Goal: Information Seeking & Learning: Learn about a topic

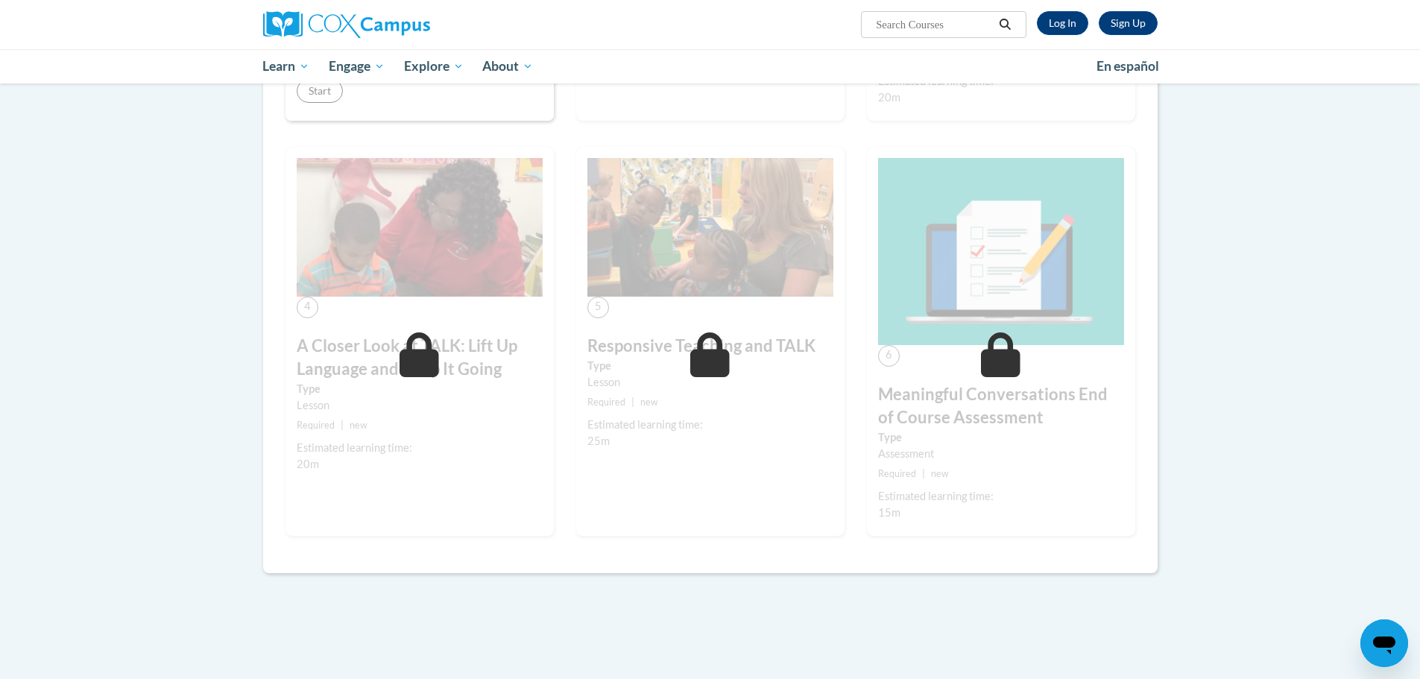
scroll to position [362, 0]
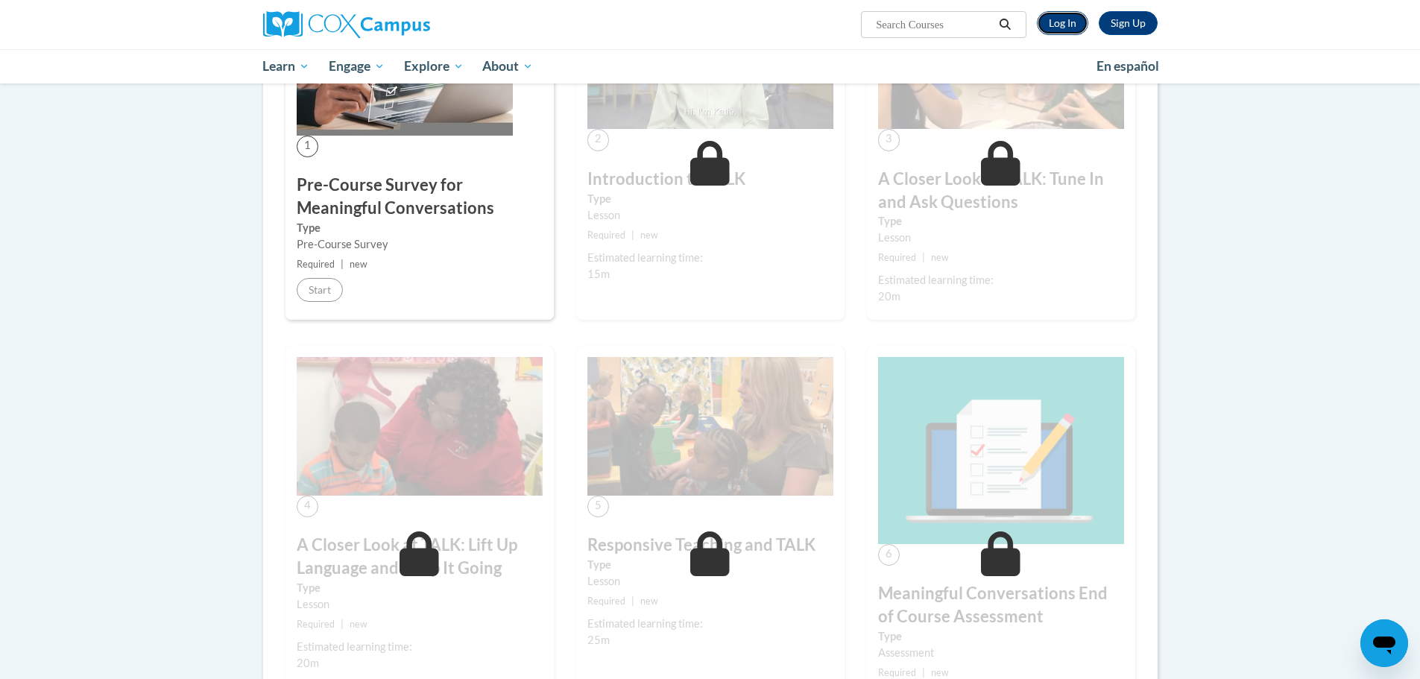
click at [1060, 13] on link "Log In" at bounding box center [1062, 23] width 51 height 24
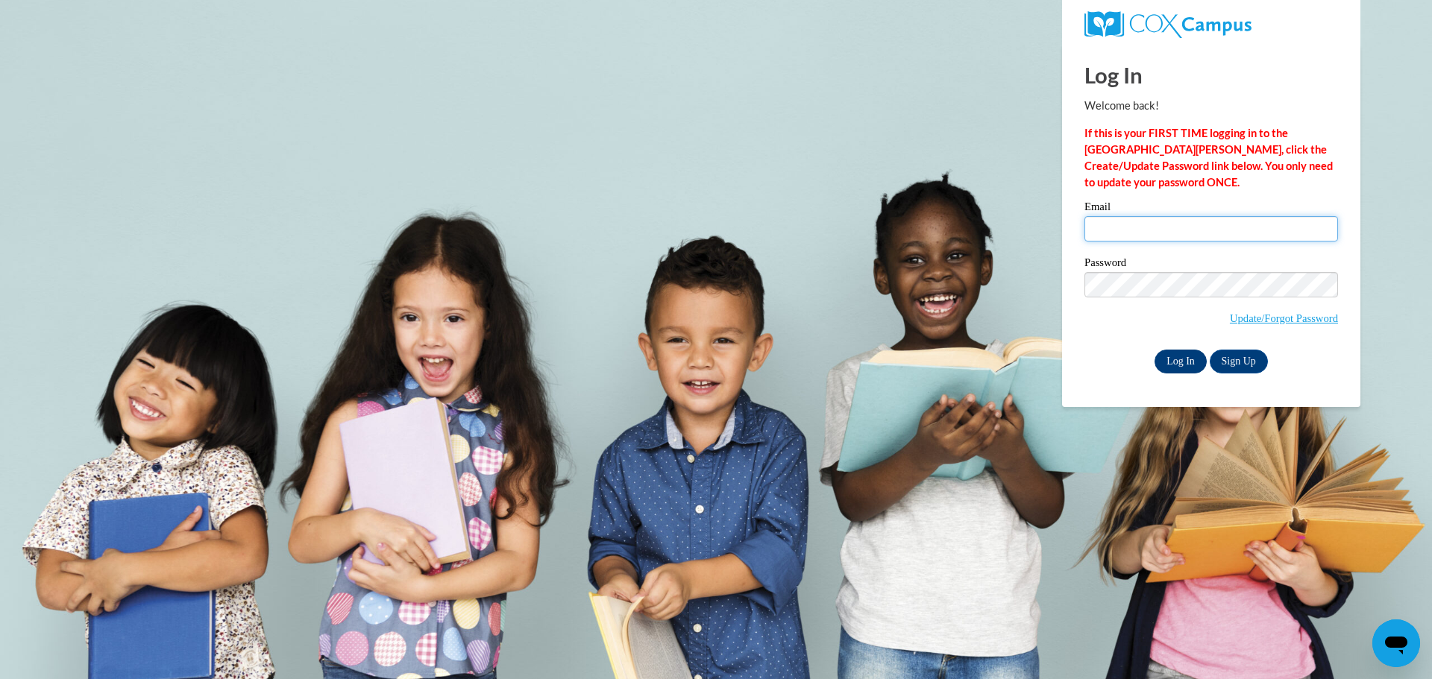
type input "charityp@lhpreschool.org"
click at [1194, 356] on input "Log In" at bounding box center [1180, 362] width 52 height 24
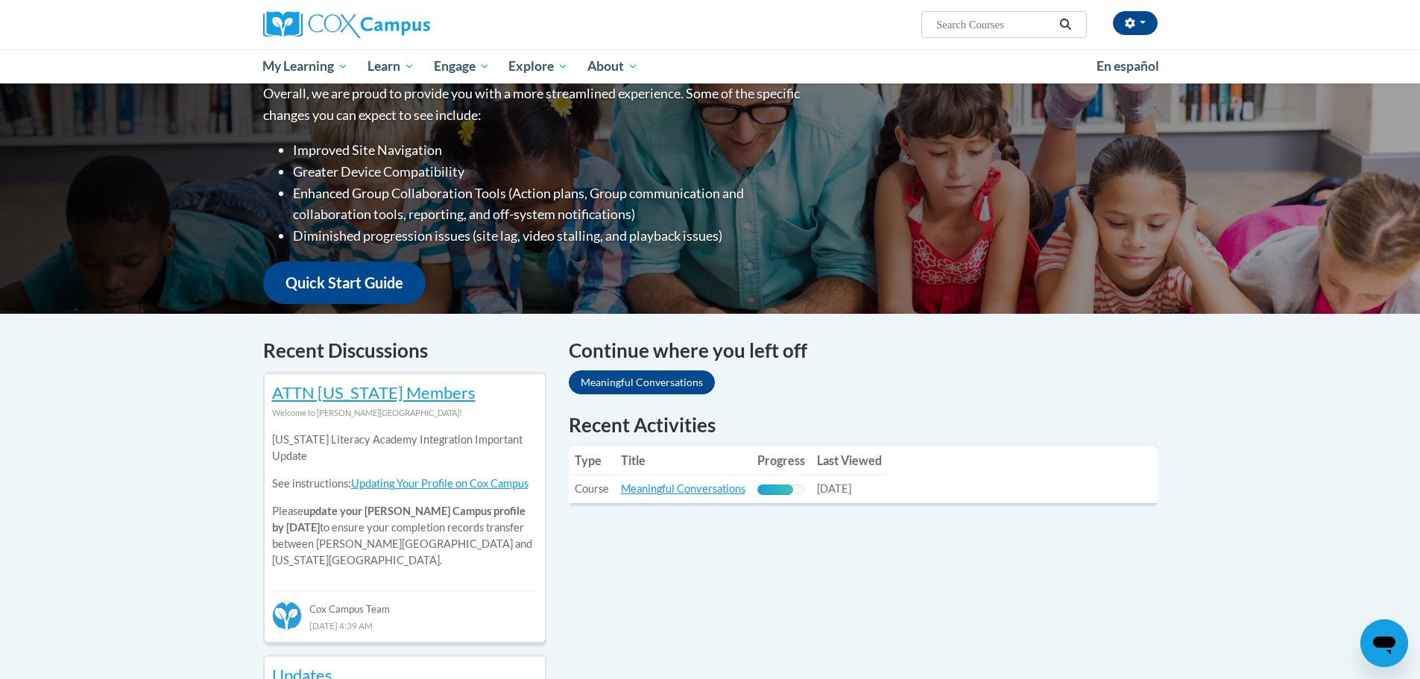
scroll to position [224, 0]
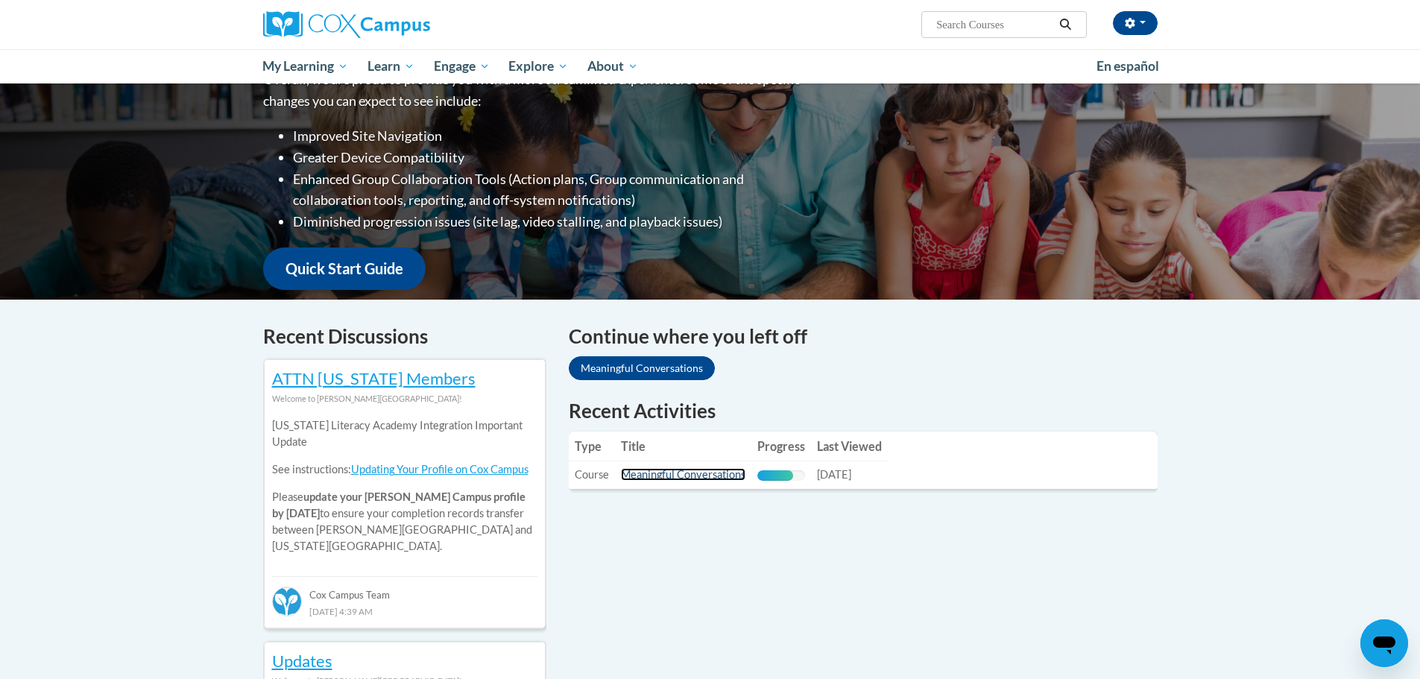
click at [700, 473] on link "Meaningful Conversations" at bounding box center [683, 474] width 125 height 13
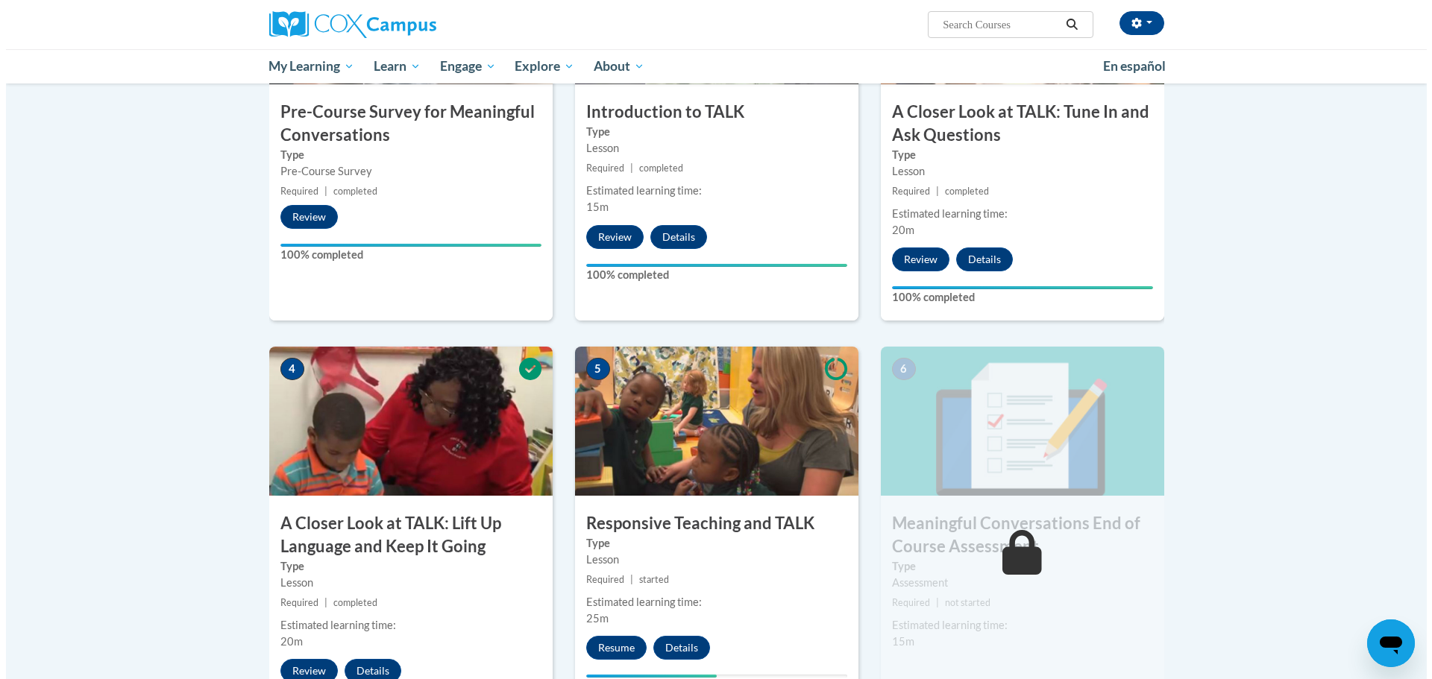
scroll to position [597, 0]
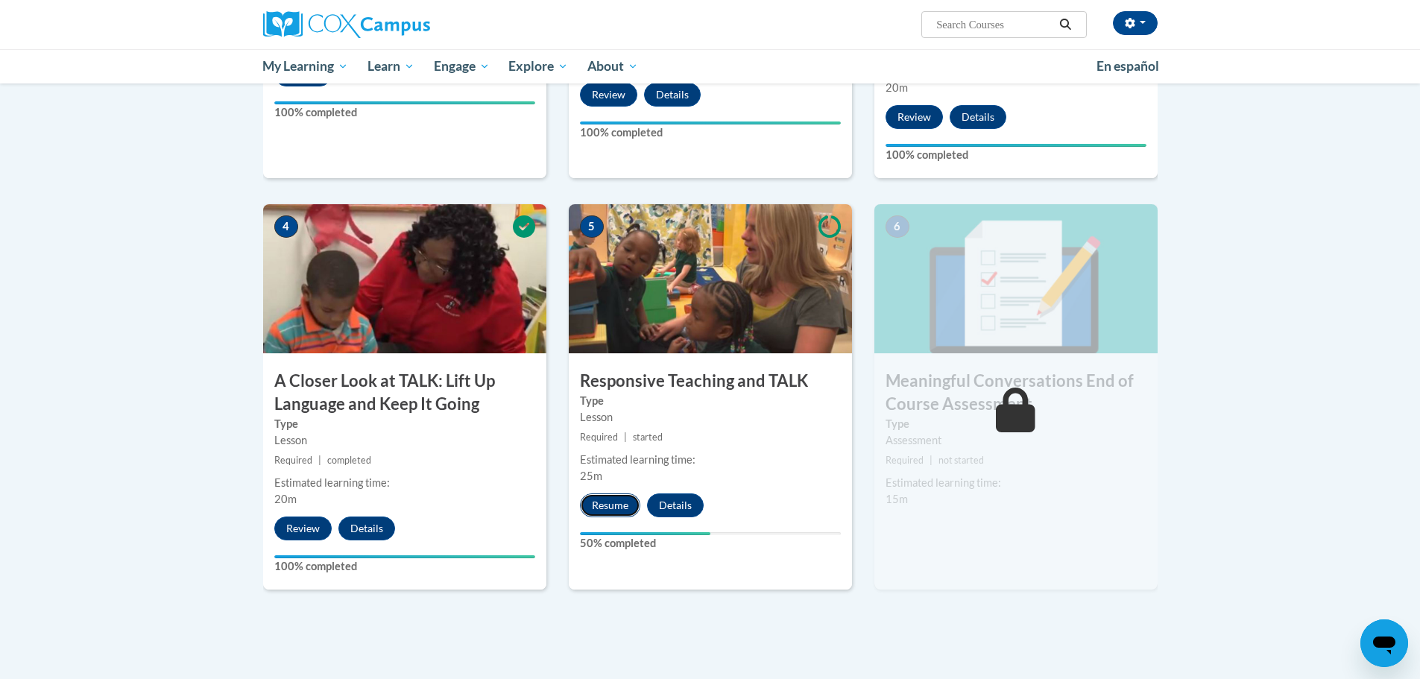
click at [614, 502] on button "Resume" at bounding box center [610, 506] width 60 height 24
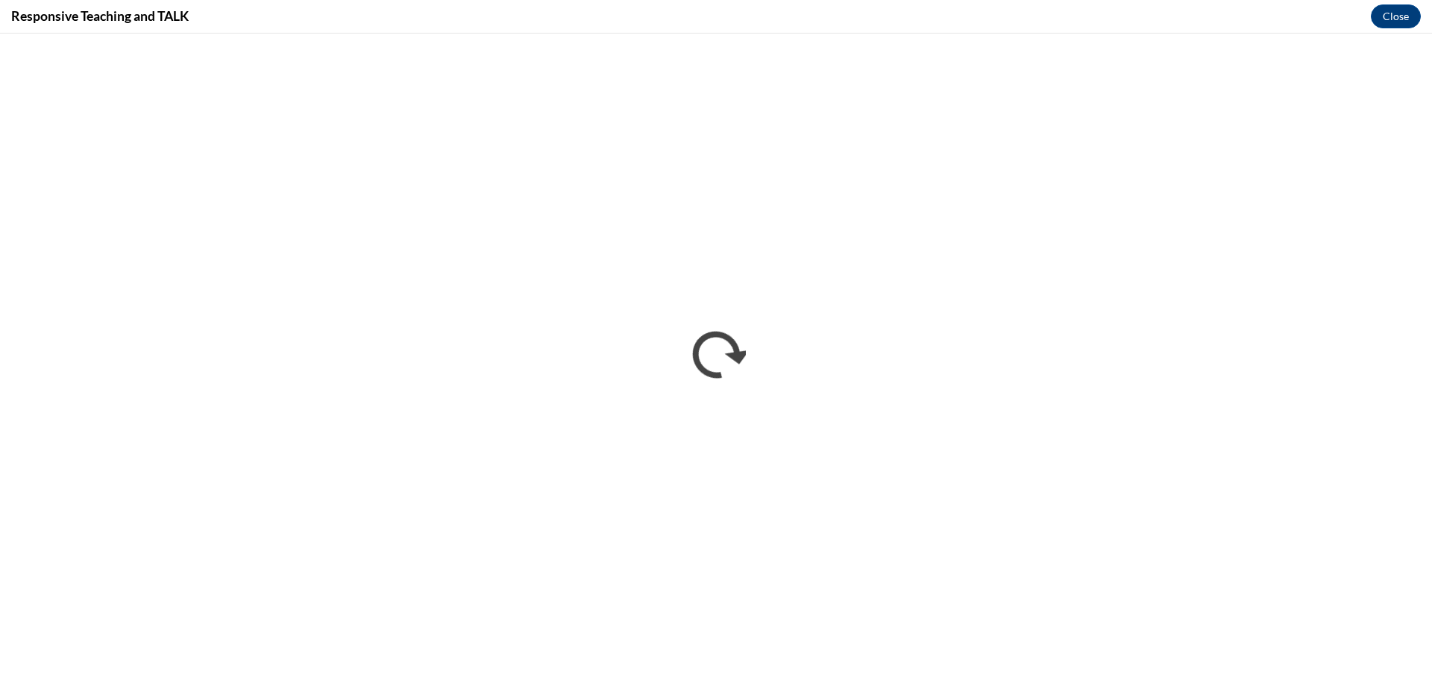
scroll to position [0, 0]
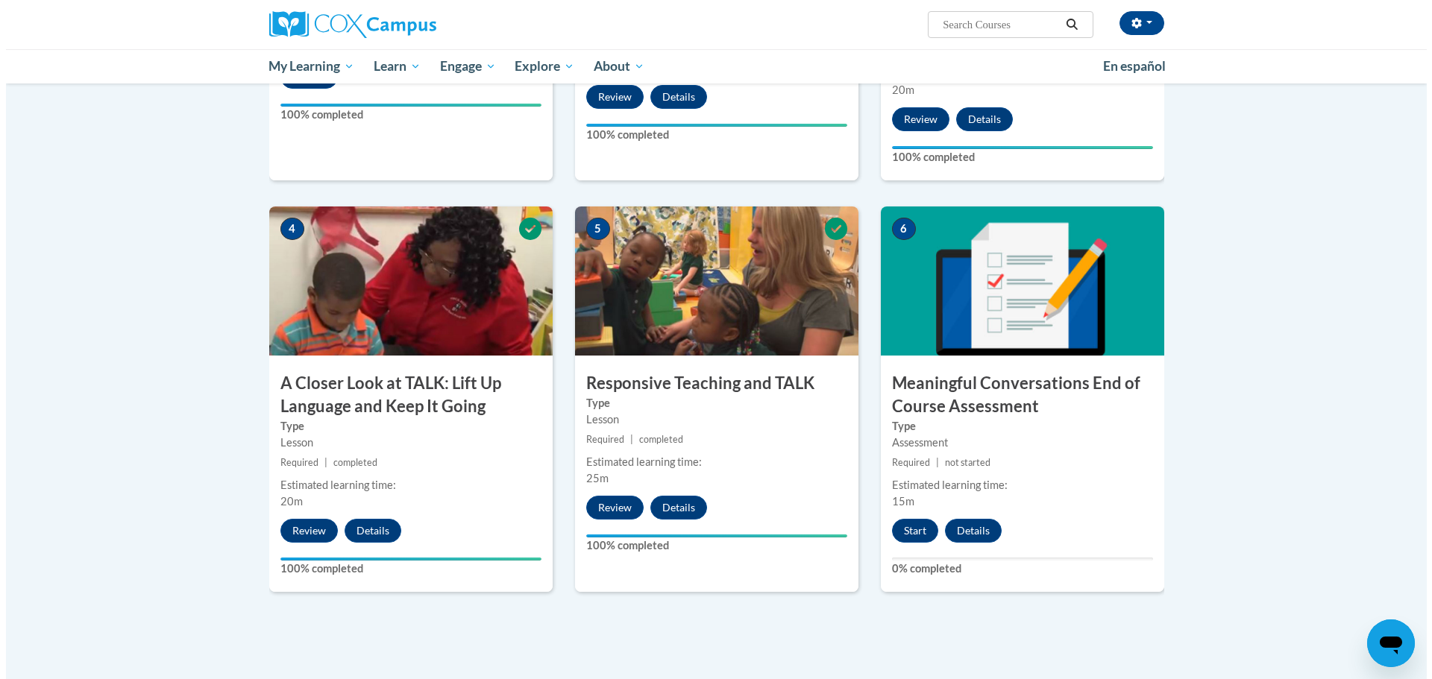
scroll to position [820, 0]
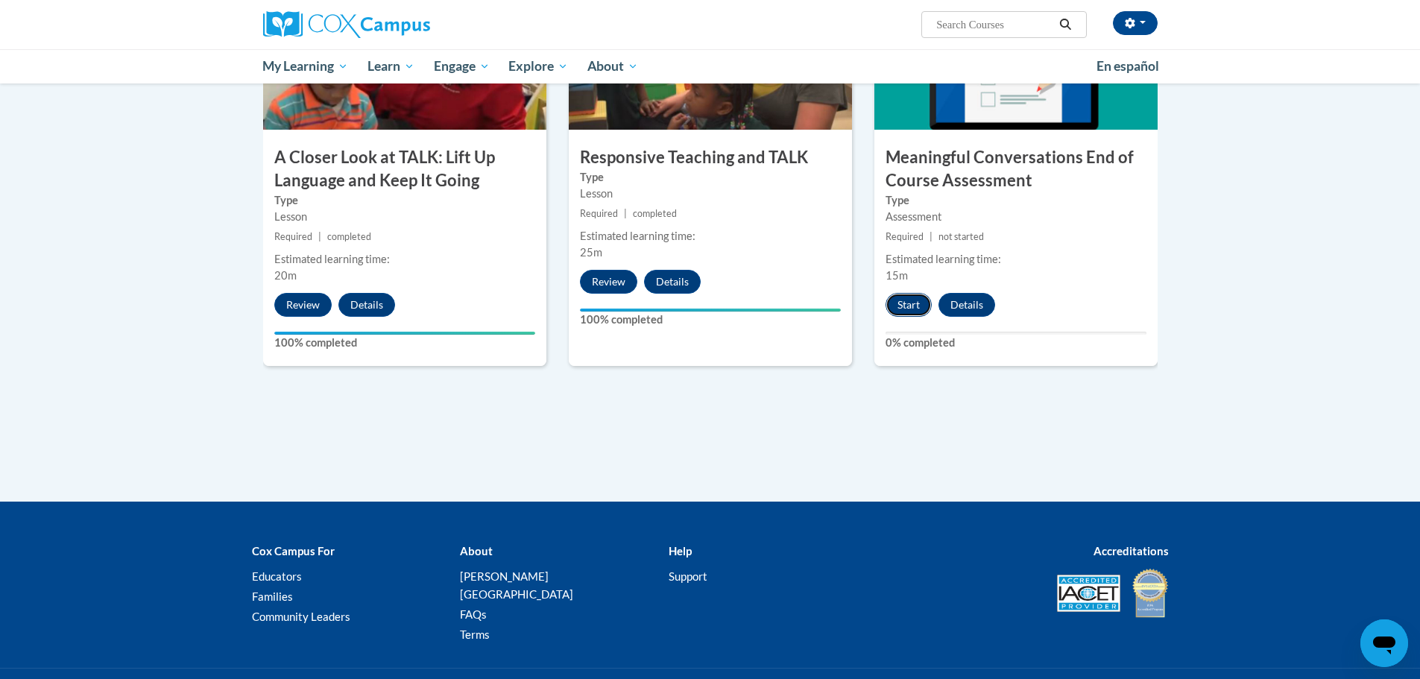
click at [919, 299] on button "Start" at bounding box center [909, 305] width 46 height 24
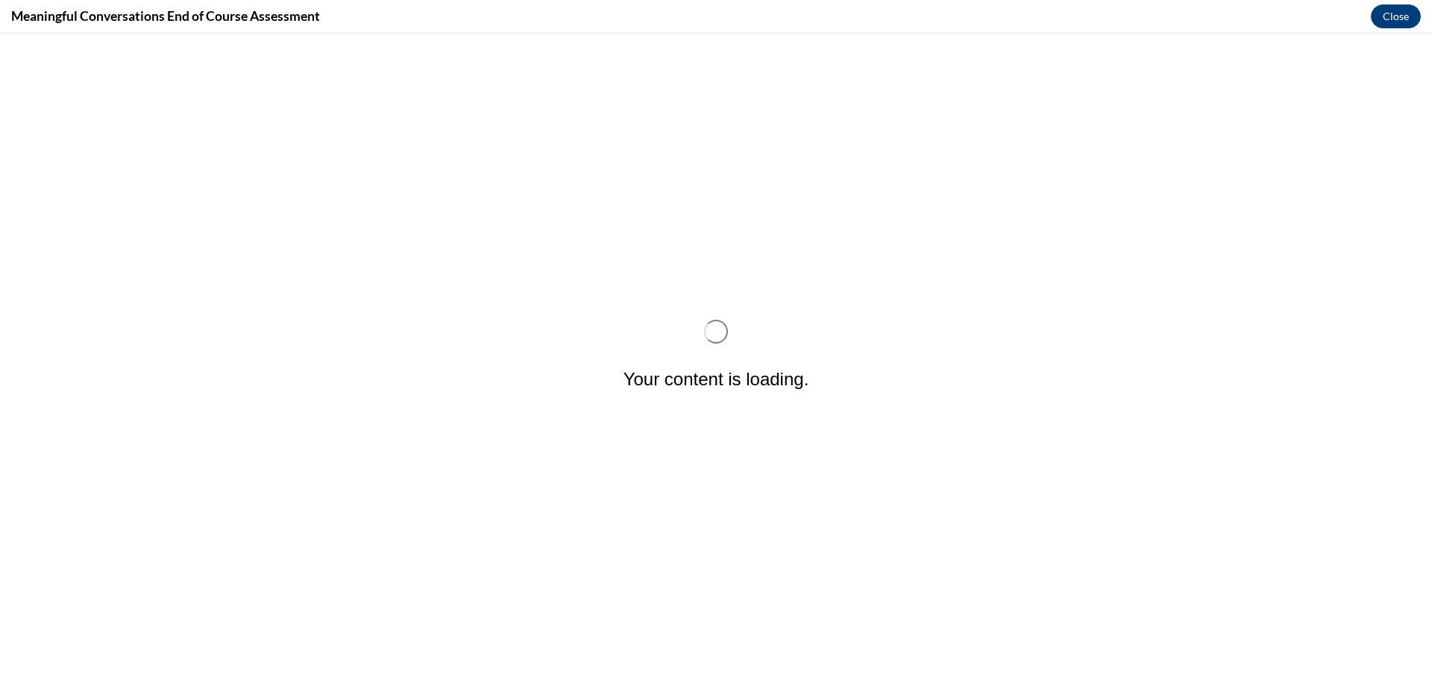
scroll to position [0, 0]
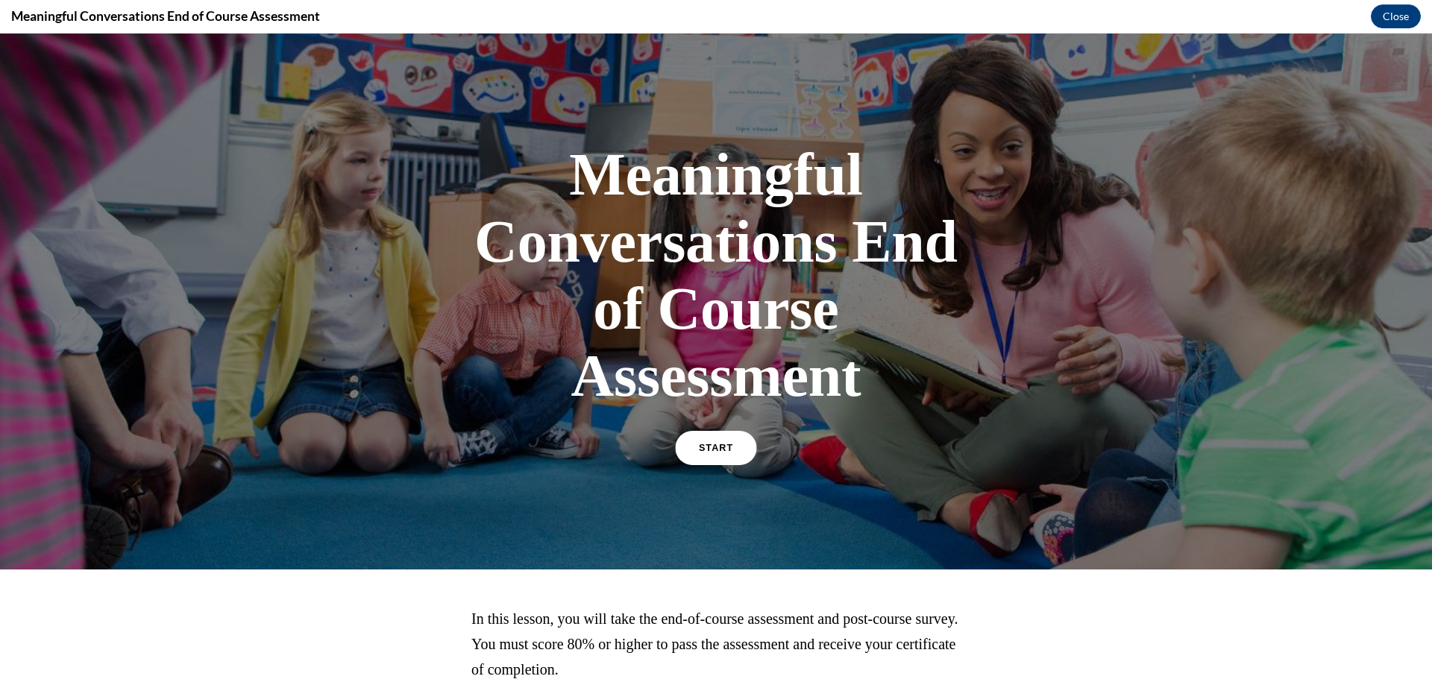
click at [712, 448] on span "START" at bounding box center [716, 448] width 34 height 11
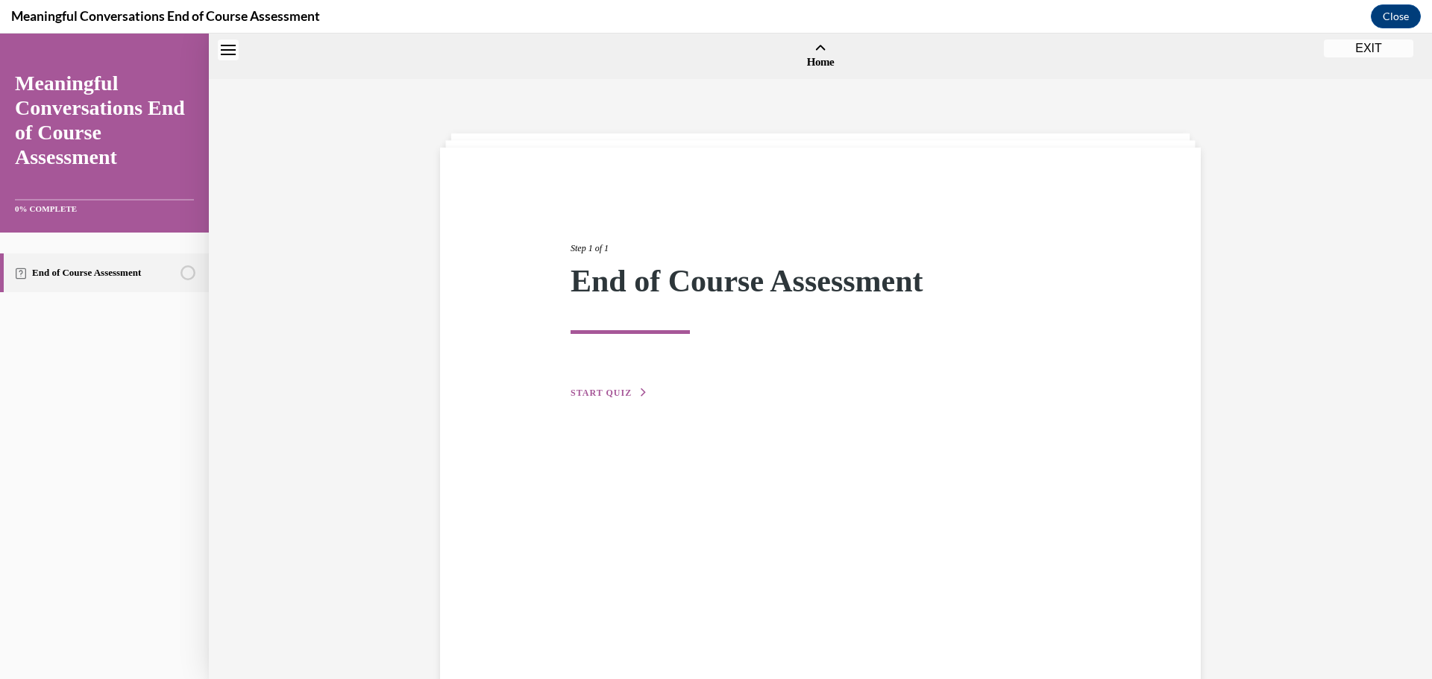
scroll to position [46, 0]
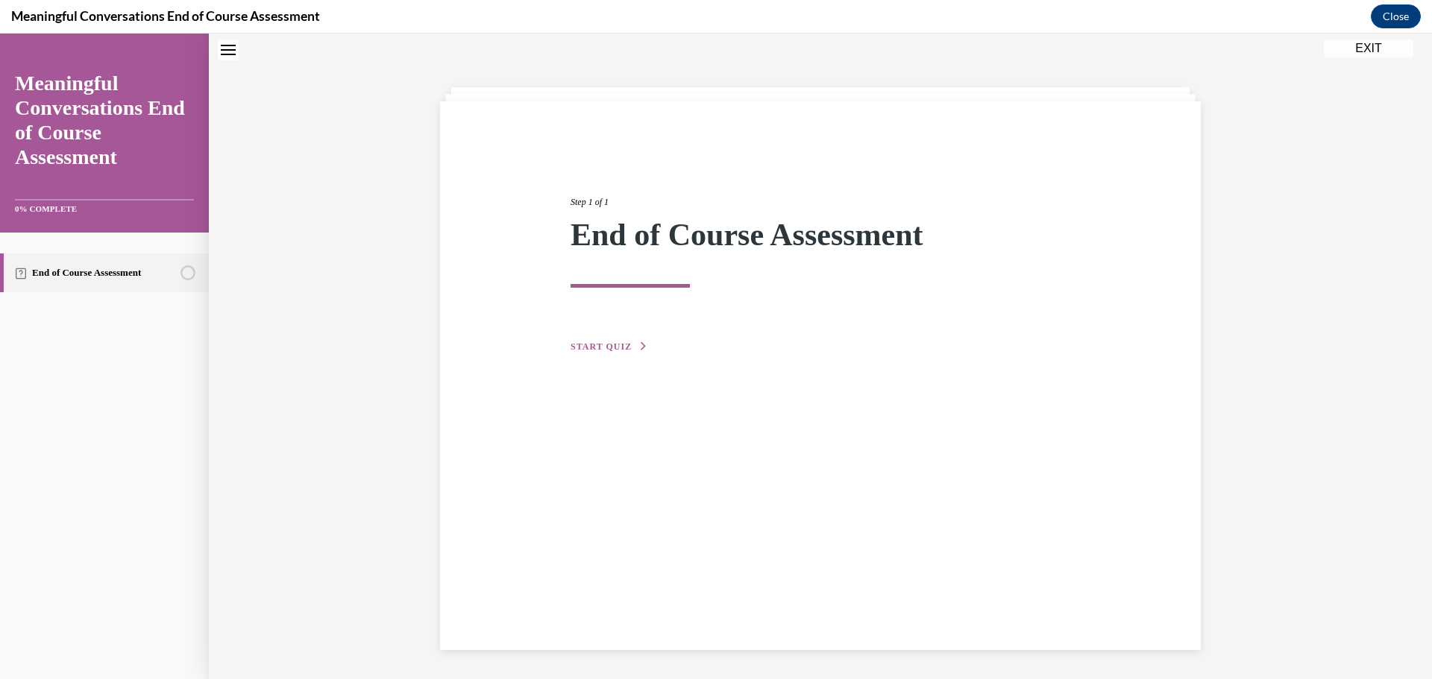
click at [608, 344] on span "START QUIZ" at bounding box center [600, 347] width 61 height 10
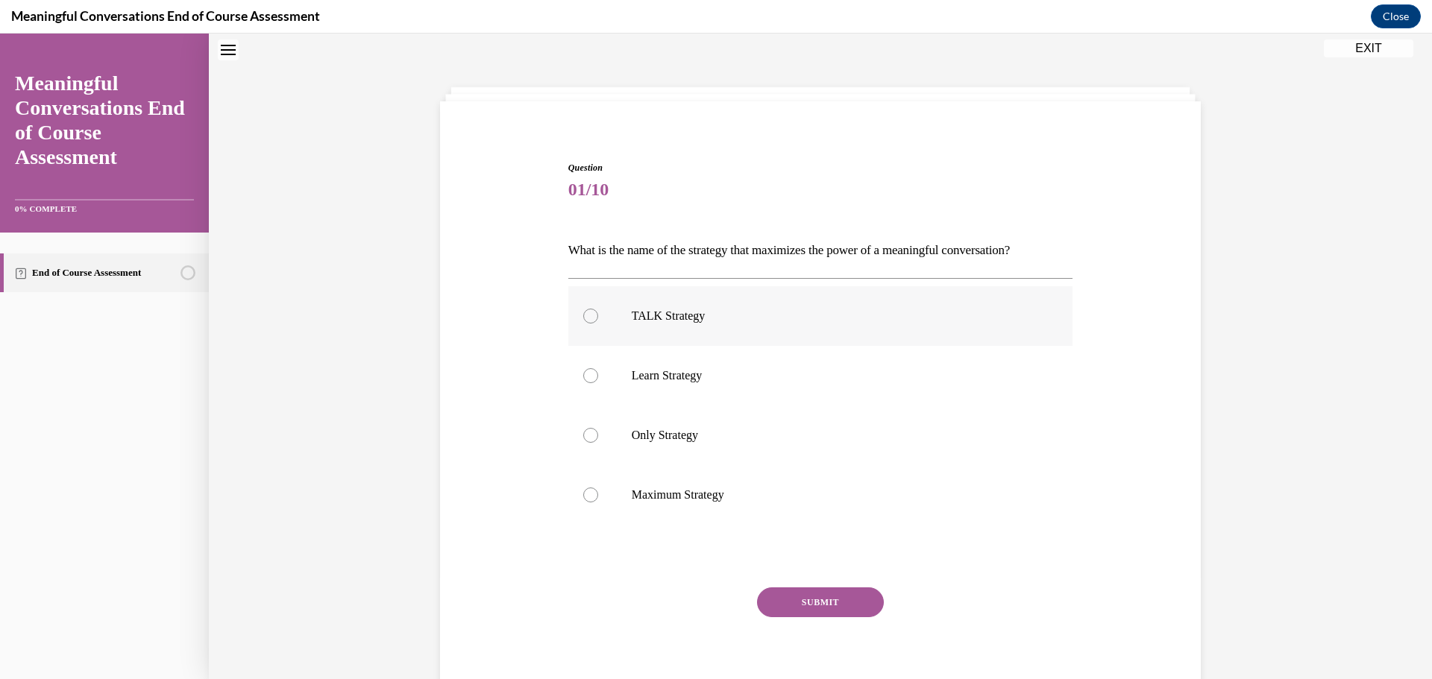
click at [588, 315] on div at bounding box center [590, 316] width 15 height 15
click at [588, 315] on input "TALK Strategy" at bounding box center [590, 316] width 15 height 15
radio input "true"
click at [770, 595] on button "SUBMIT" at bounding box center [820, 603] width 127 height 30
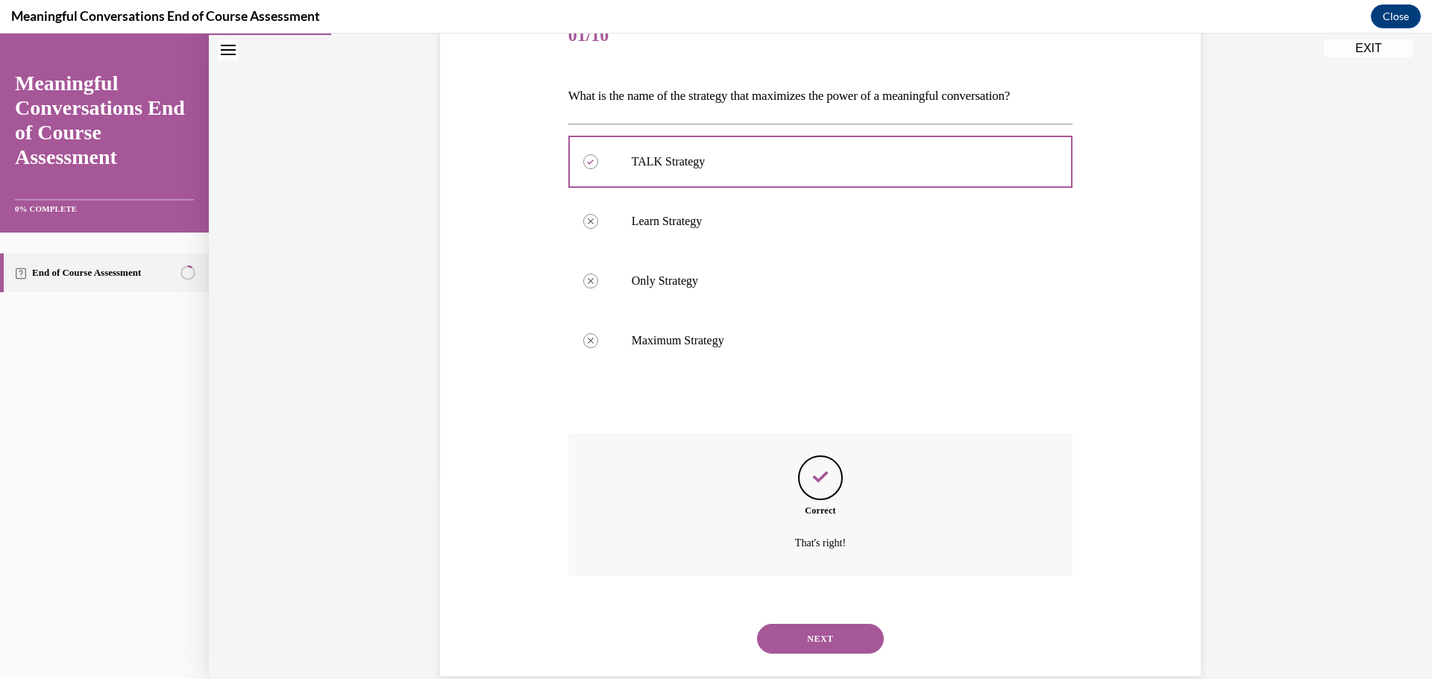
scroll to position [227, 0]
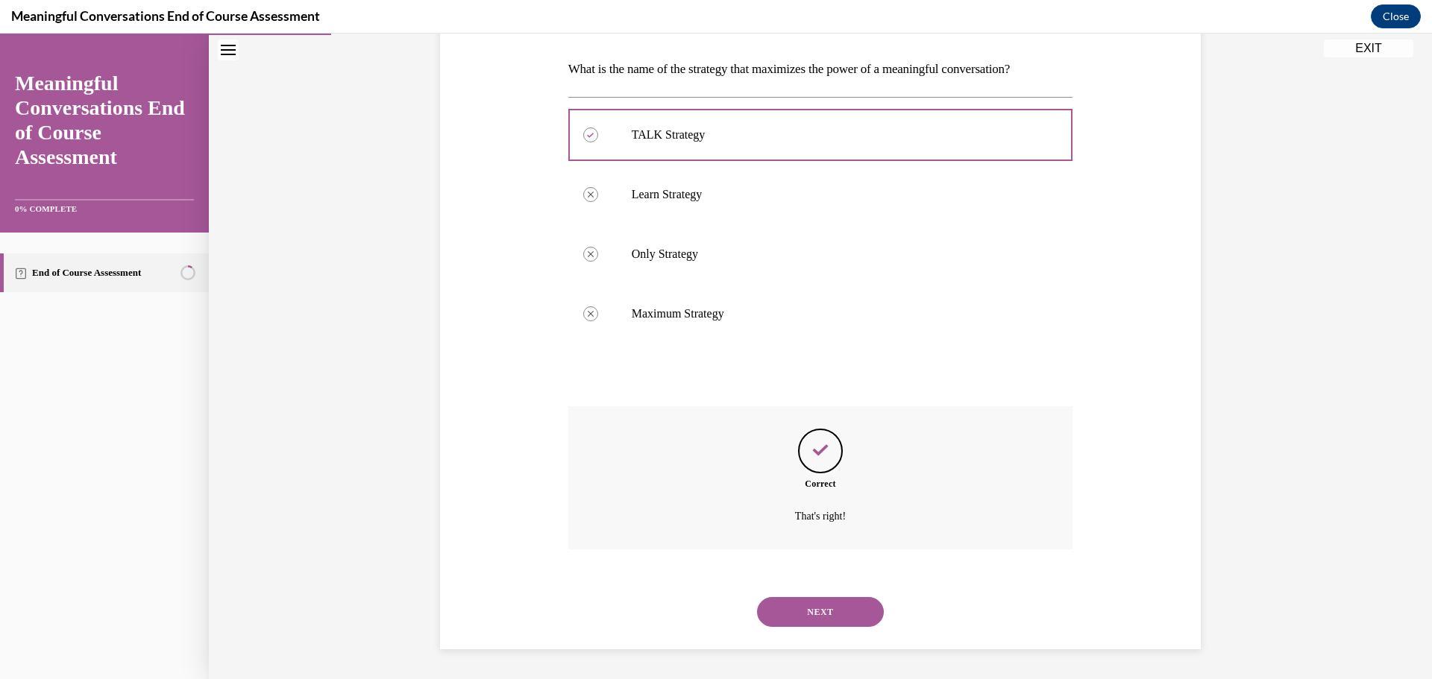
click at [782, 607] on button "NEXT" at bounding box center [820, 612] width 127 height 30
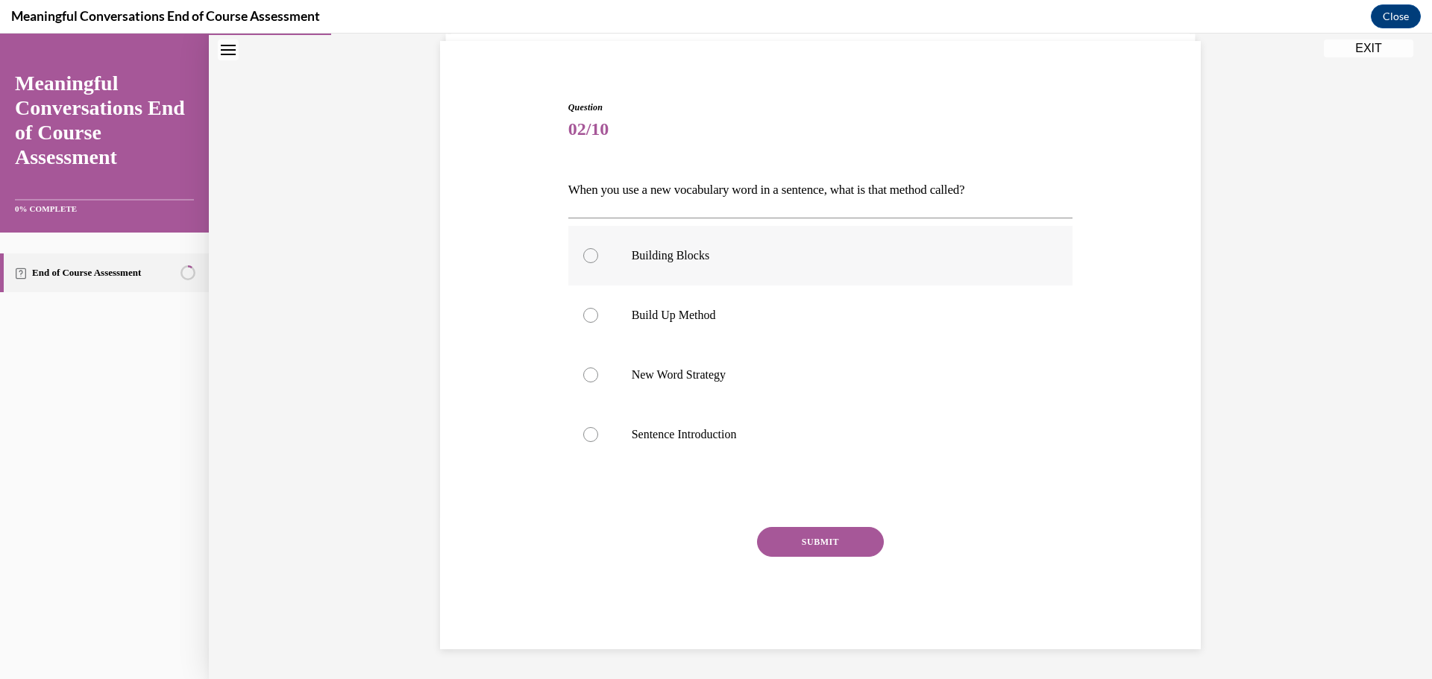
click at [587, 257] on div at bounding box center [590, 255] width 15 height 15
click at [587, 257] on input "Building Blocks" at bounding box center [590, 255] width 15 height 15
radio input "true"
click at [782, 540] on button "SUBMIT" at bounding box center [820, 542] width 127 height 30
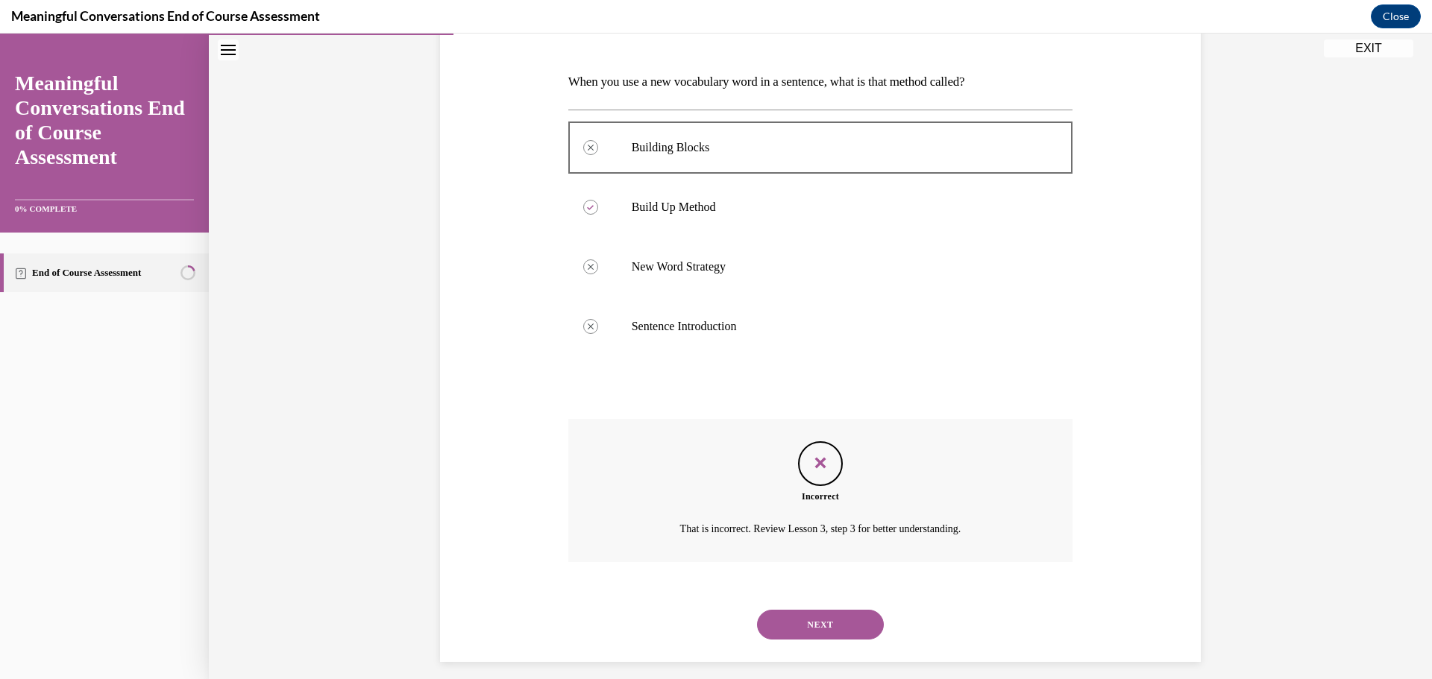
scroll to position [227, 0]
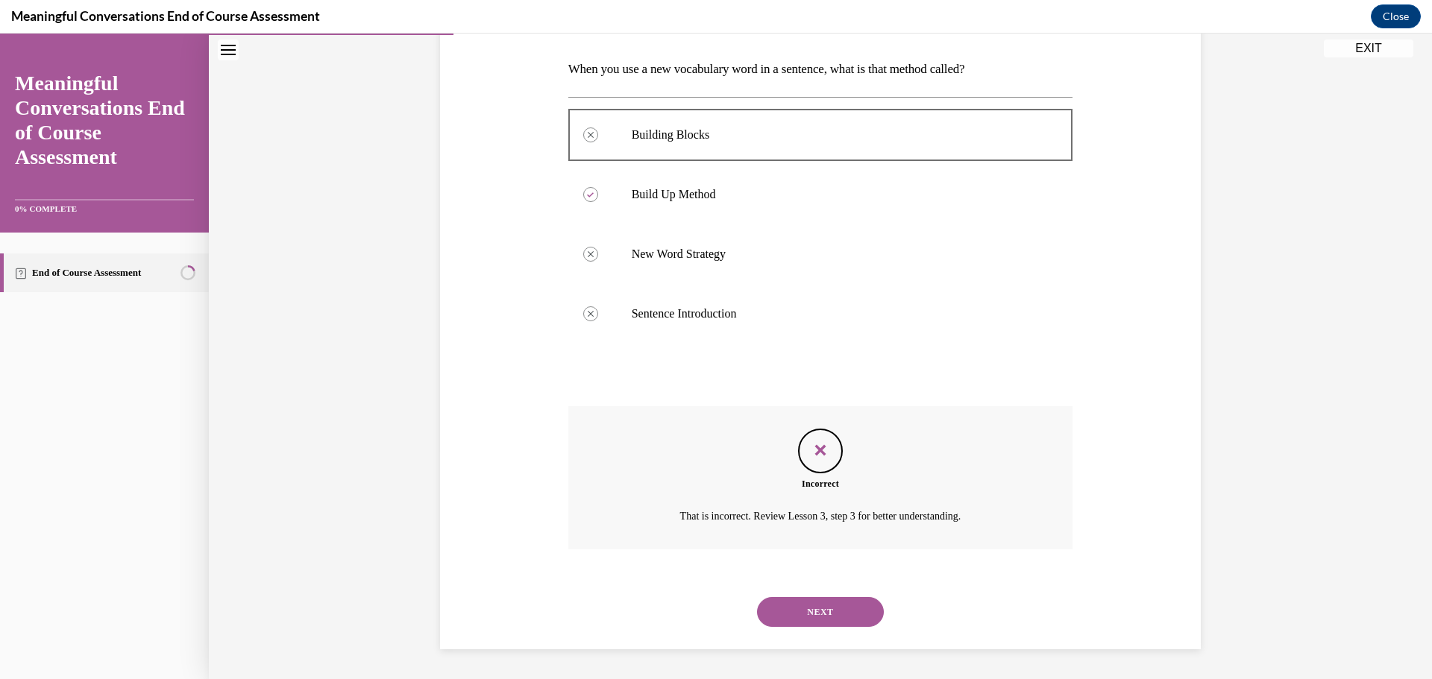
click at [802, 611] on button "NEXT" at bounding box center [820, 612] width 127 height 30
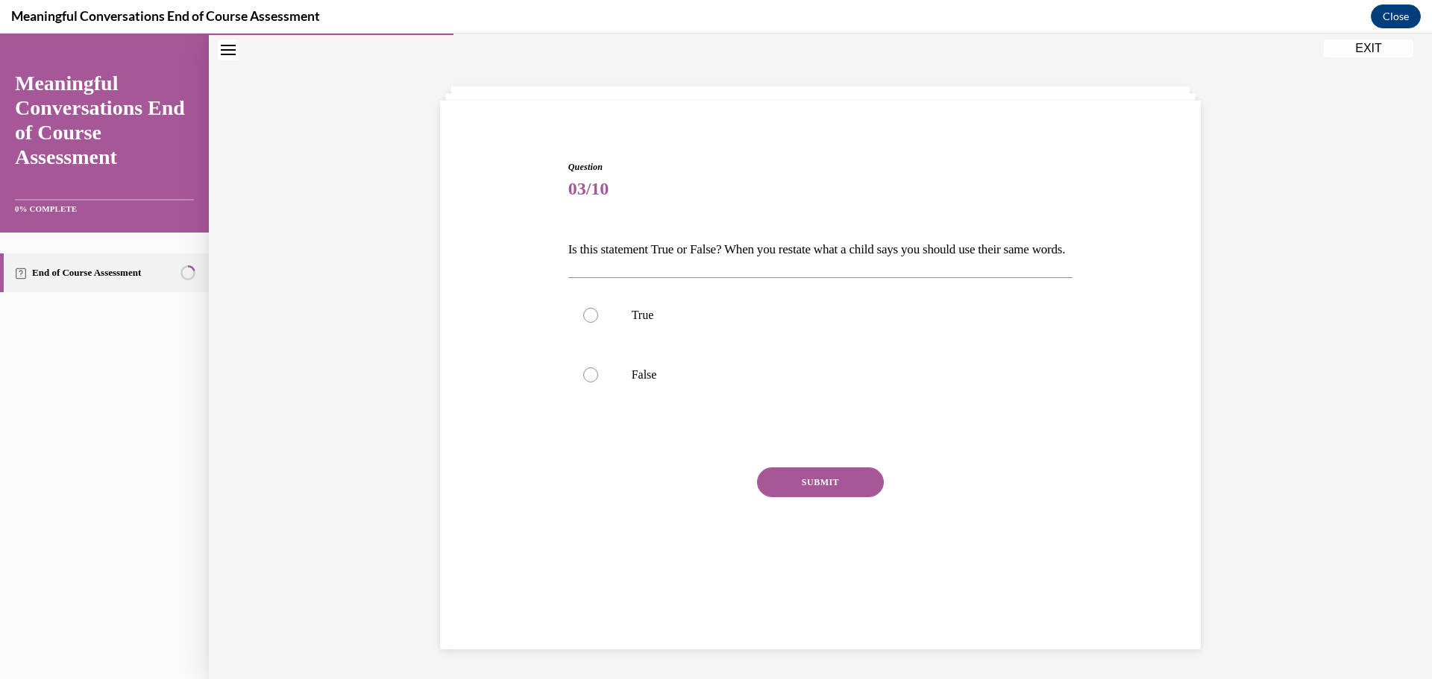
scroll to position [47, 0]
click at [588, 383] on div at bounding box center [590, 375] width 15 height 15
click at [588, 383] on input "False" at bounding box center [590, 375] width 15 height 15
radio input "true"
click at [787, 497] on button "SUBMIT" at bounding box center [820, 483] width 127 height 30
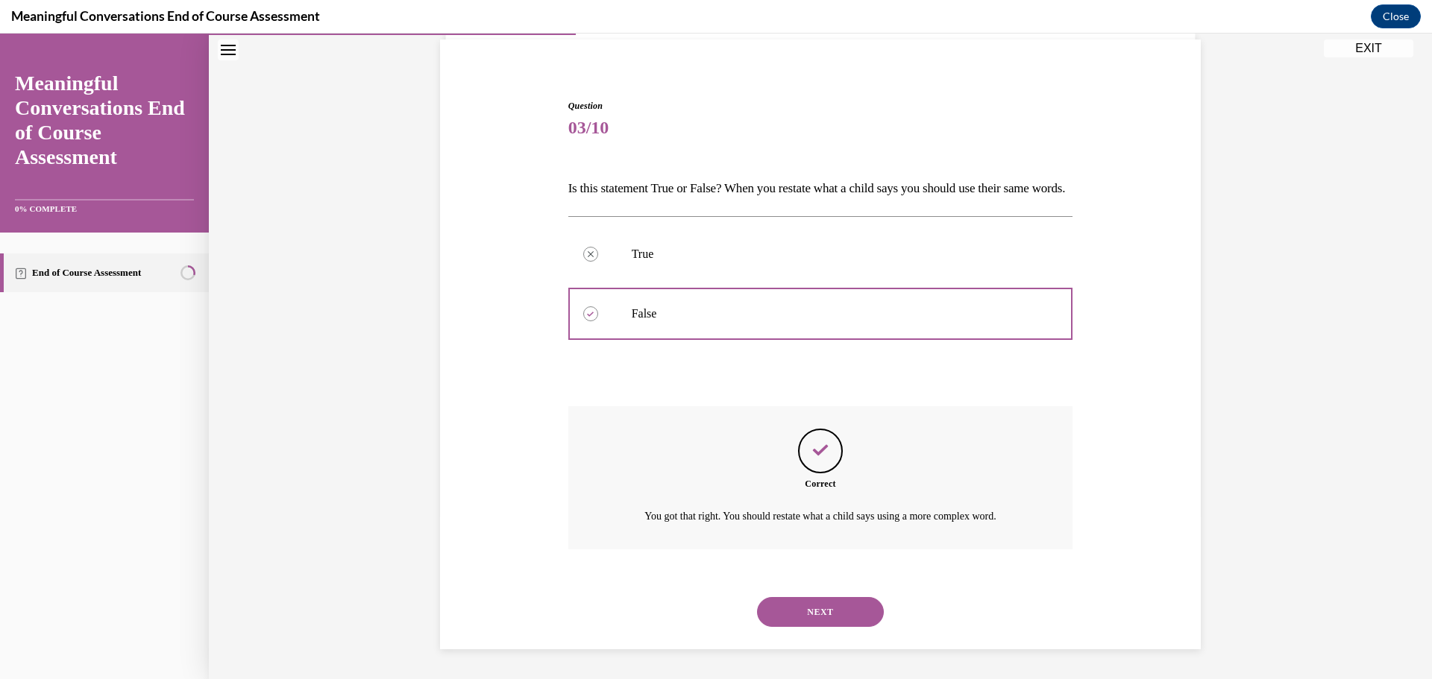
scroll to position [133, 0]
click at [798, 602] on button "NEXT" at bounding box center [820, 612] width 127 height 30
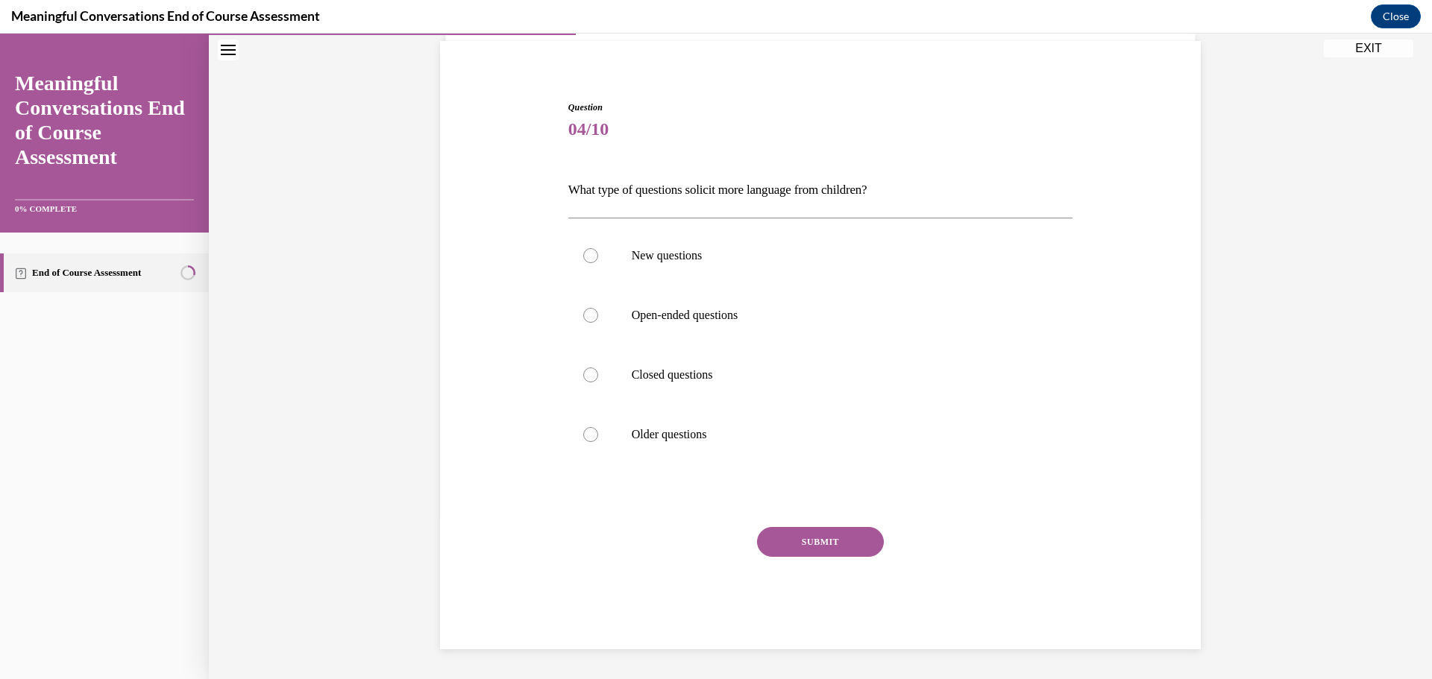
scroll to position [51, 0]
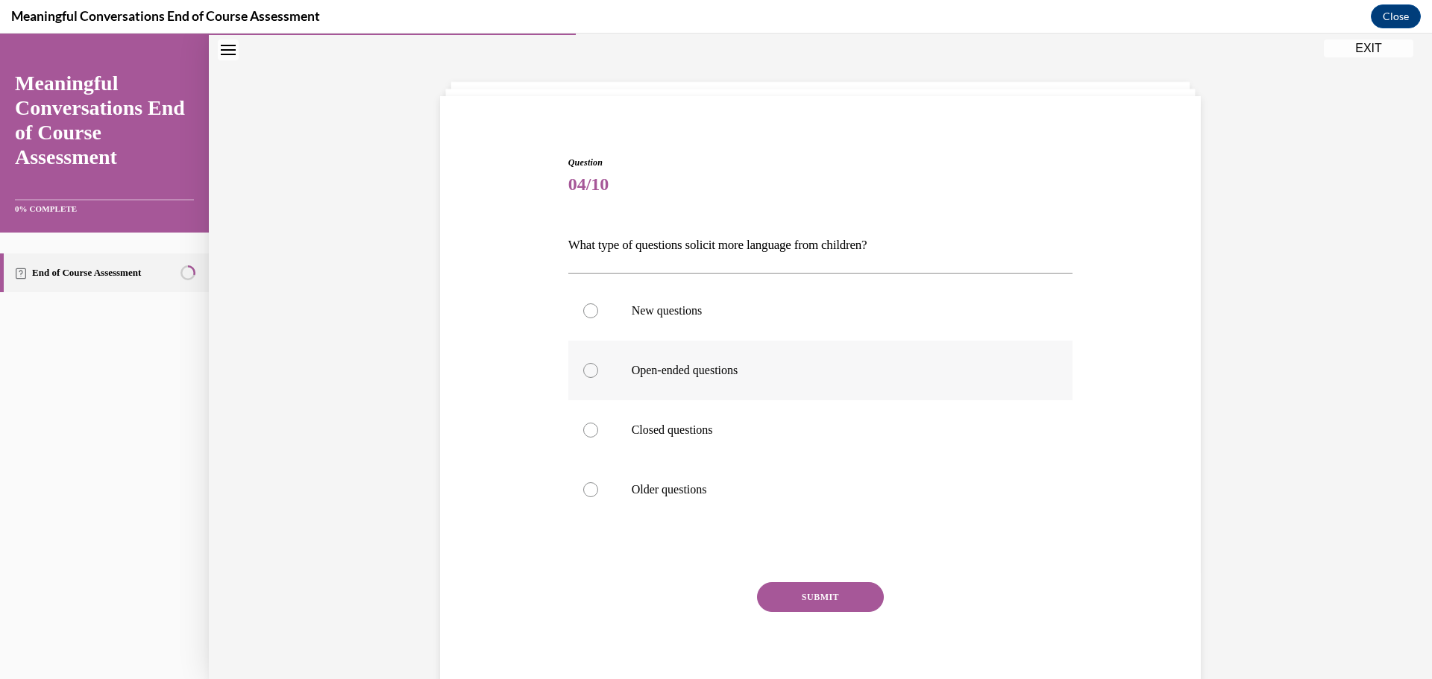
click at [661, 365] on p "Open-ended questions" at bounding box center [834, 370] width 404 height 15
click at [598, 365] on input "Open-ended questions" at bounding box center [590, 370] width 15 height 15
radio input "true"
click at [786, 598] on button "SUBMIT" at bounding box center [820, 597] width 127 height 30
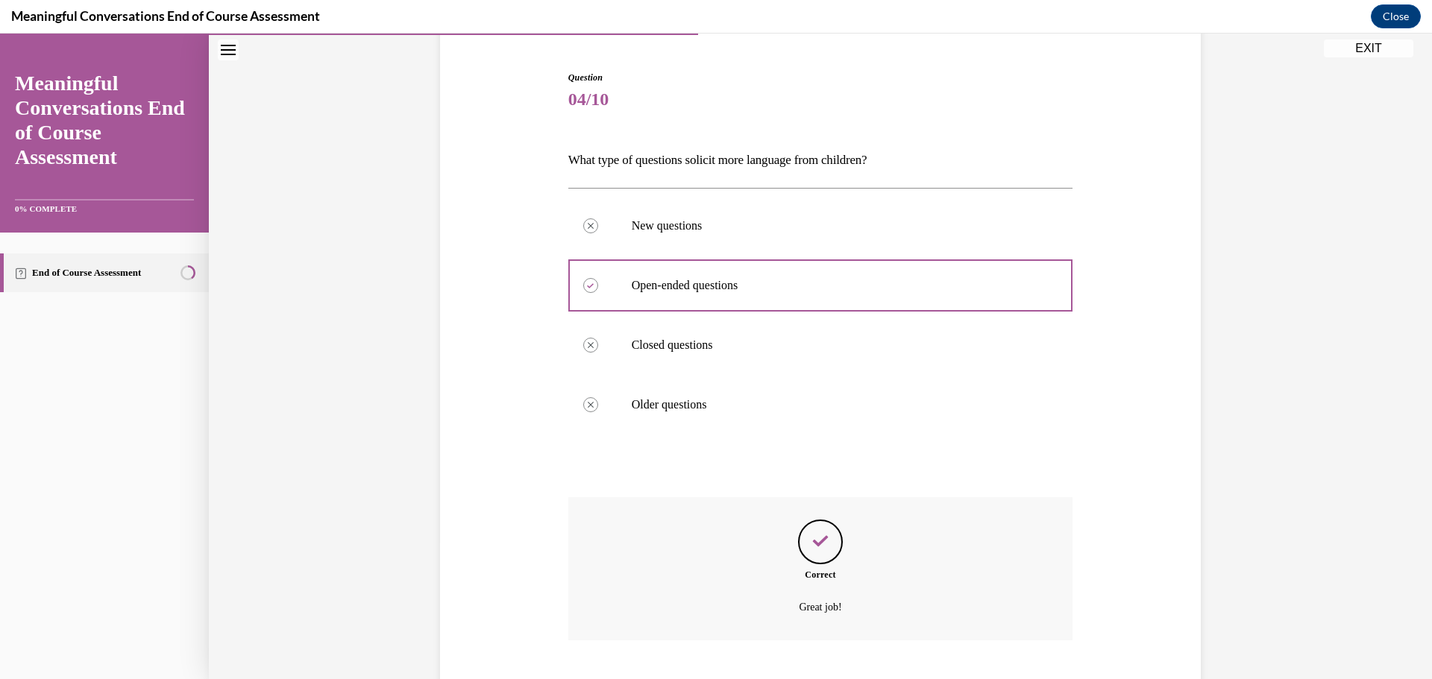
scroll to position [227, 0]
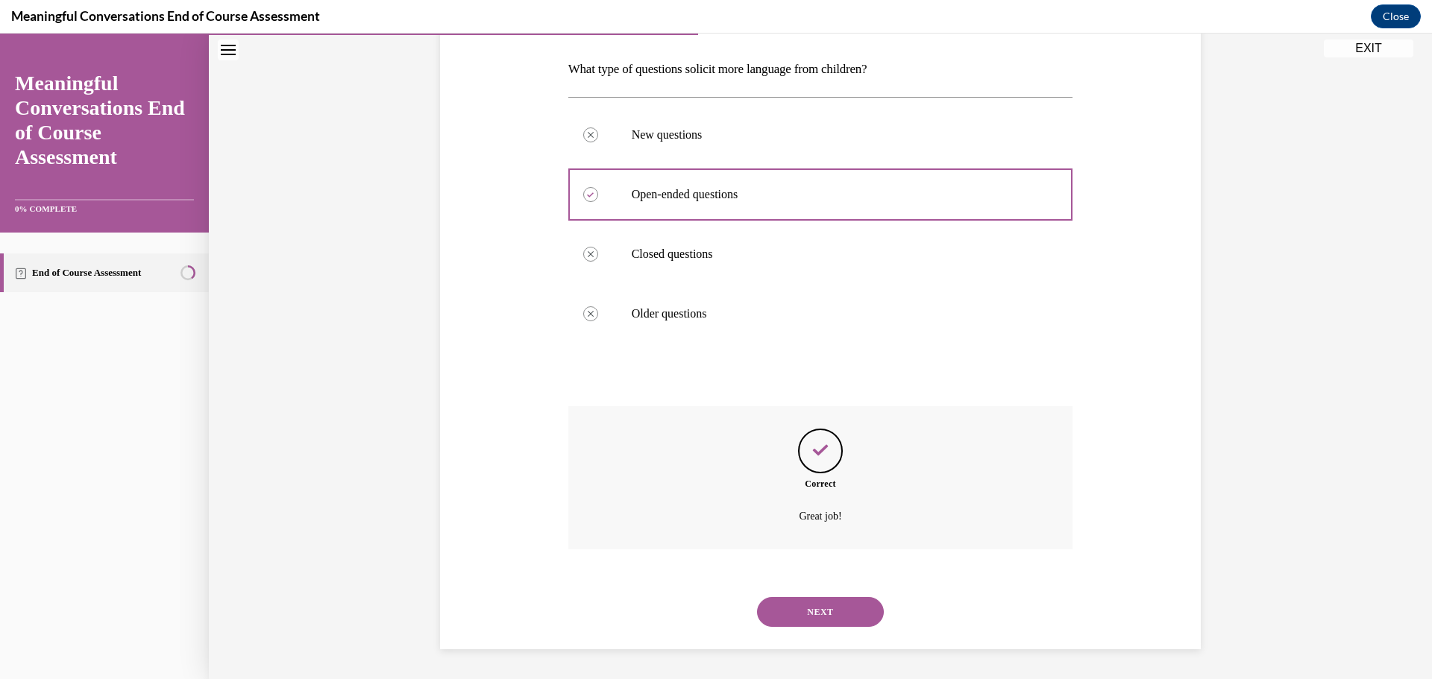
click at [808, 620] on button "NEXT" at bounding box center [820, 612] width 127 height 30
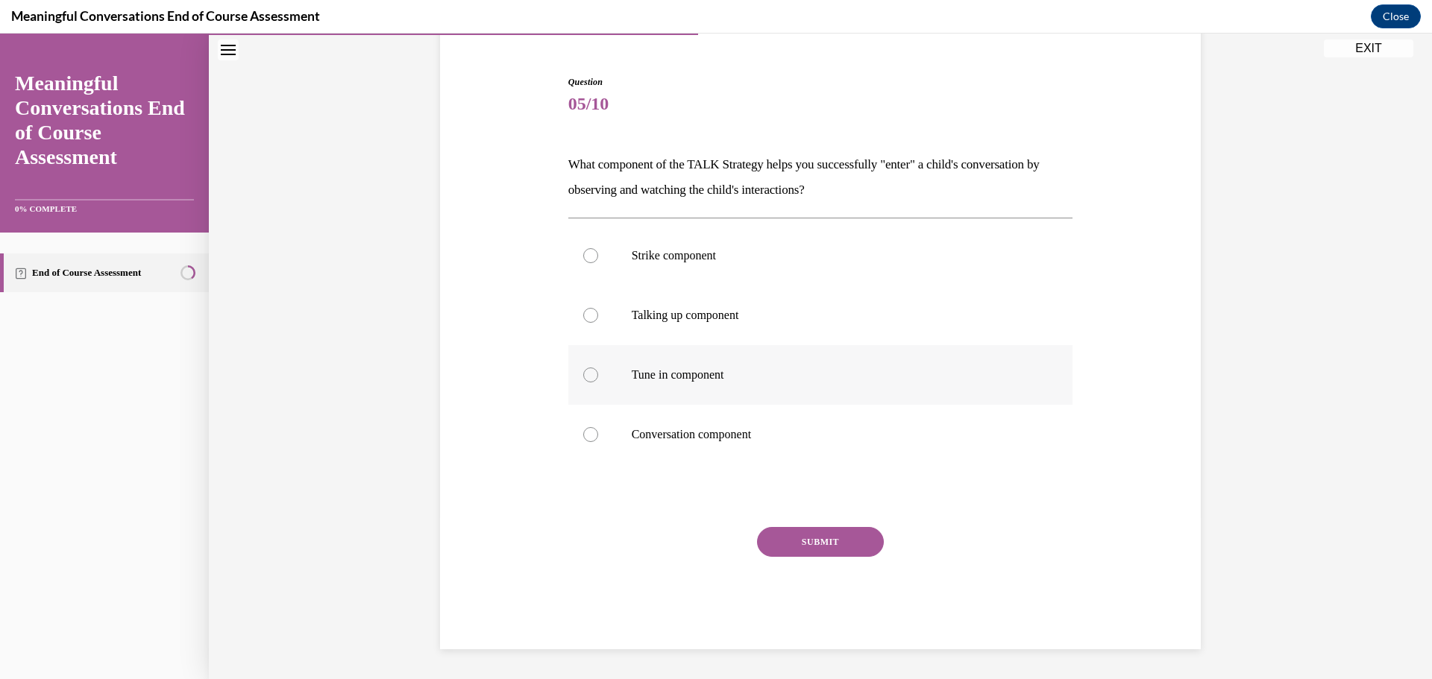
click at [748, 377] on p "Tune in component" at bounding box center [834, 375] width 404 height 15
click at [598, 377] on input "Tune in component" at bounding box center [590, 375] width 15 height 15
radio input "true"
click at [793, 541] on button "SUBMIT" at bounding box center [820, 542] width 127 height 30
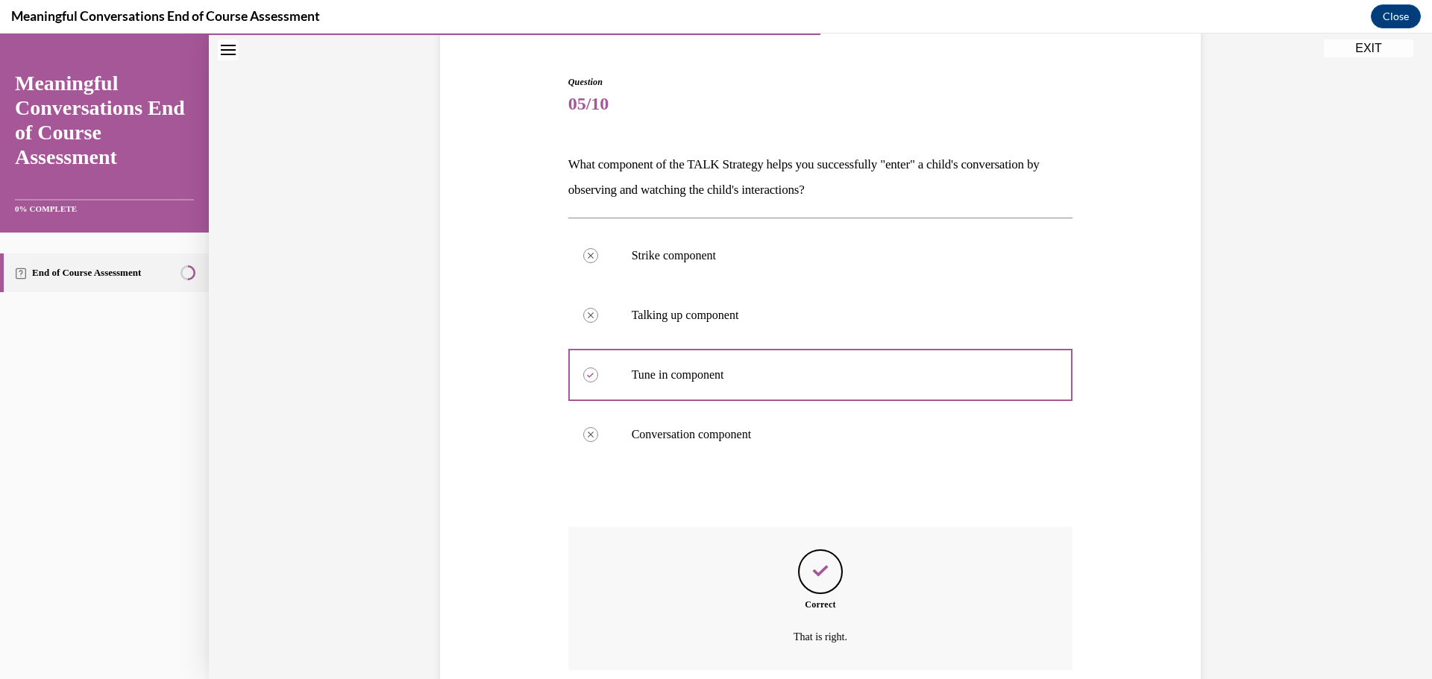
scroll to position [253, 0]
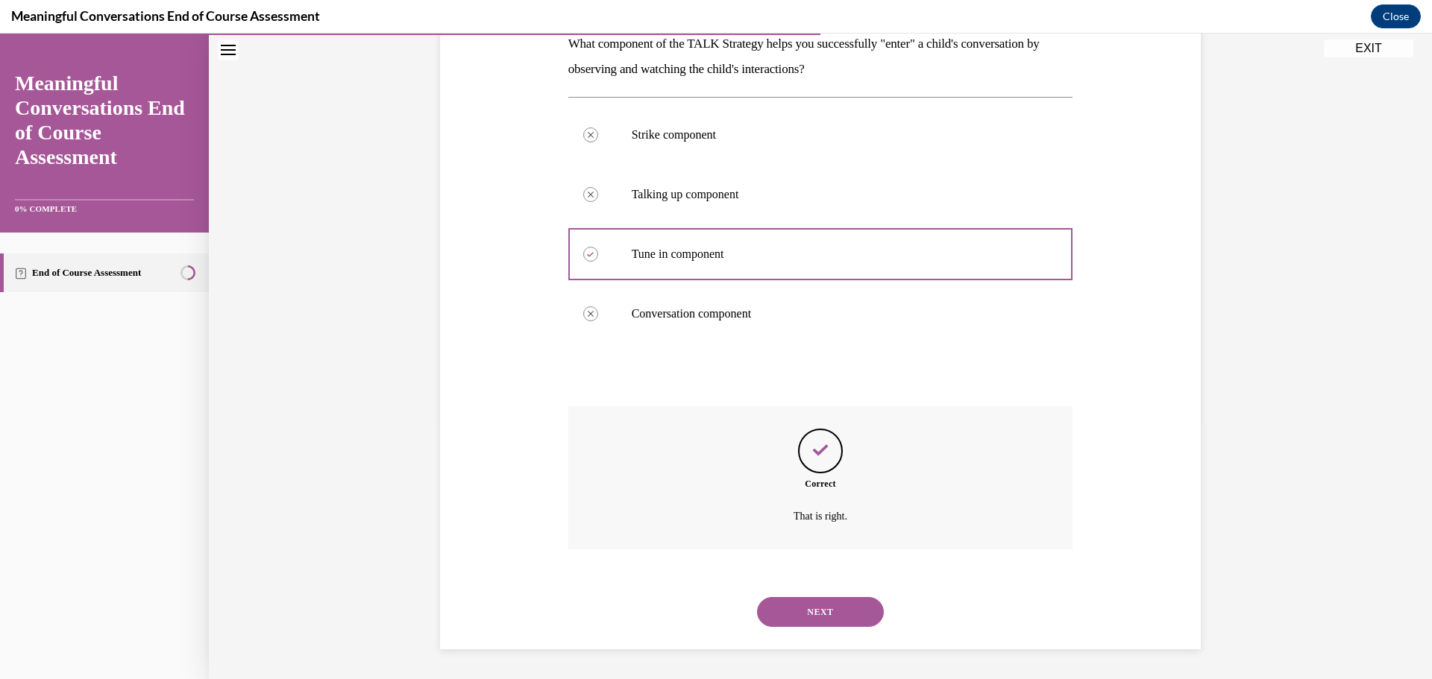
click at [802, 601] on button "NEXT" at bounding box center [820, 612] width 127 height 30
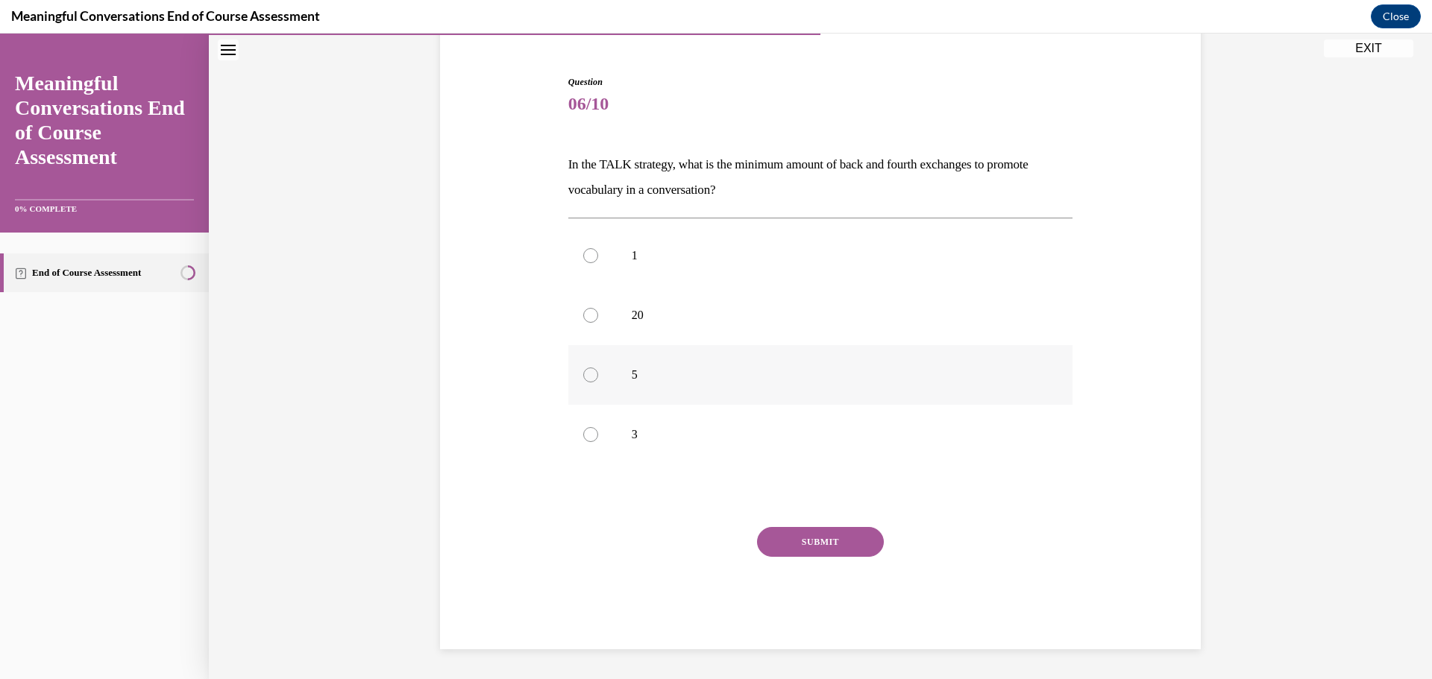
click at [687, 386] on label "5" at bounding box center [820, 375] width 505 height 60
click at [598, 383] on input "5" at bounding box center [590, 375] width 15 height 15
radio input "true"
click at [789, 550] on button "SUBMIT" at bounding box center [820, 542] width 127 height 30
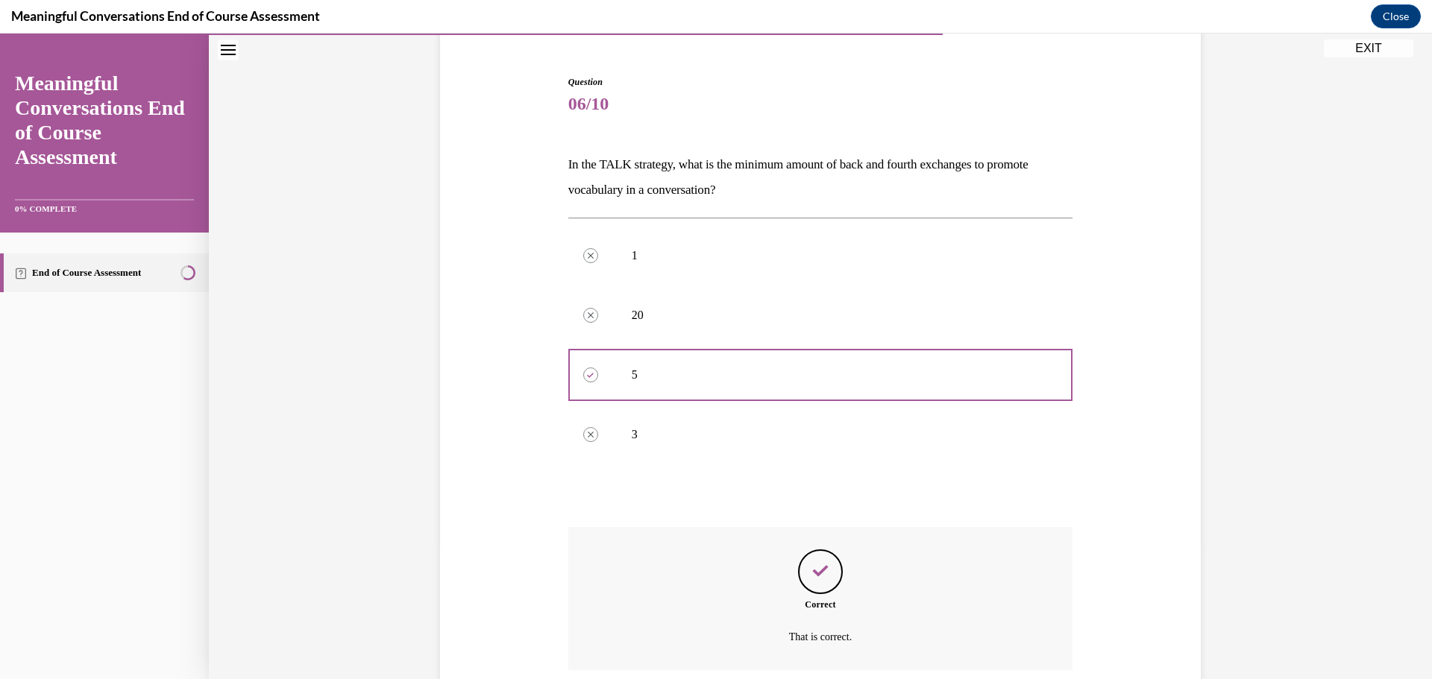
scroll to position [253, 0]
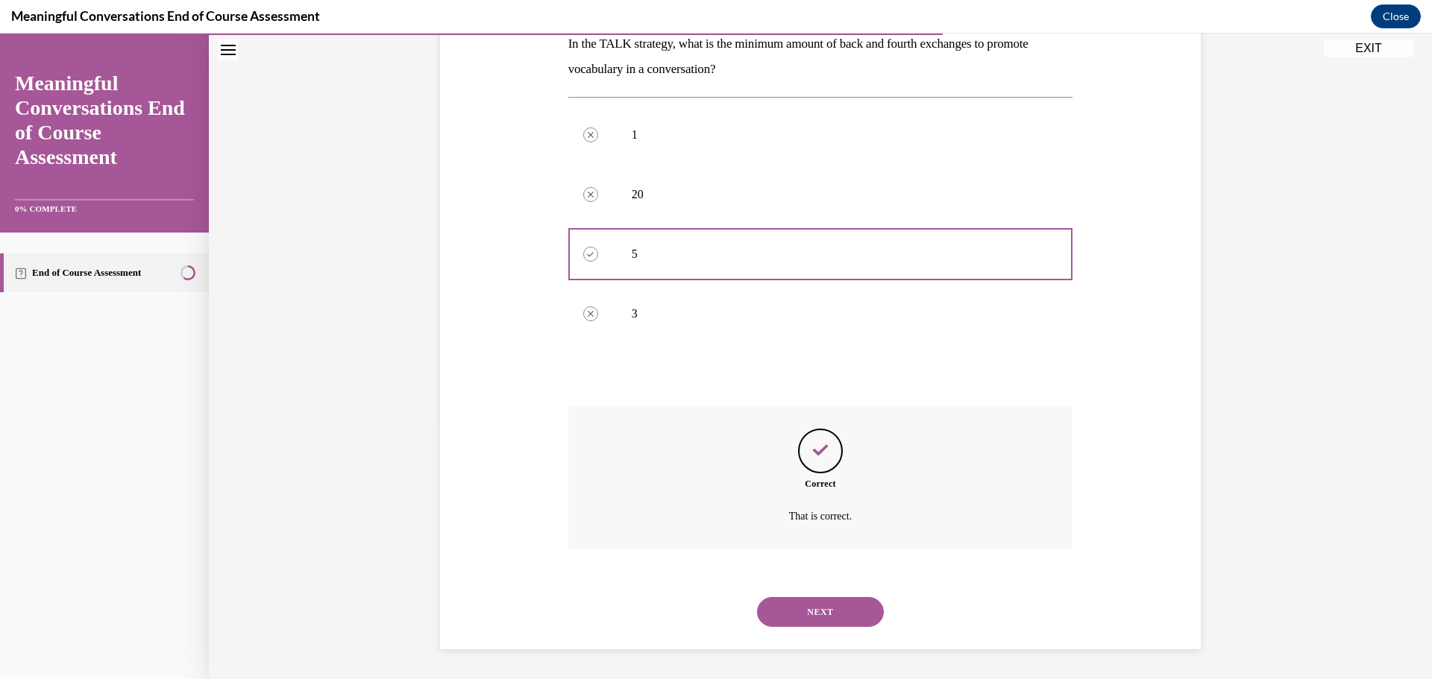
click at [818, 601] on button "NEXT" at bounding box center [820, 612] width 127 height 30
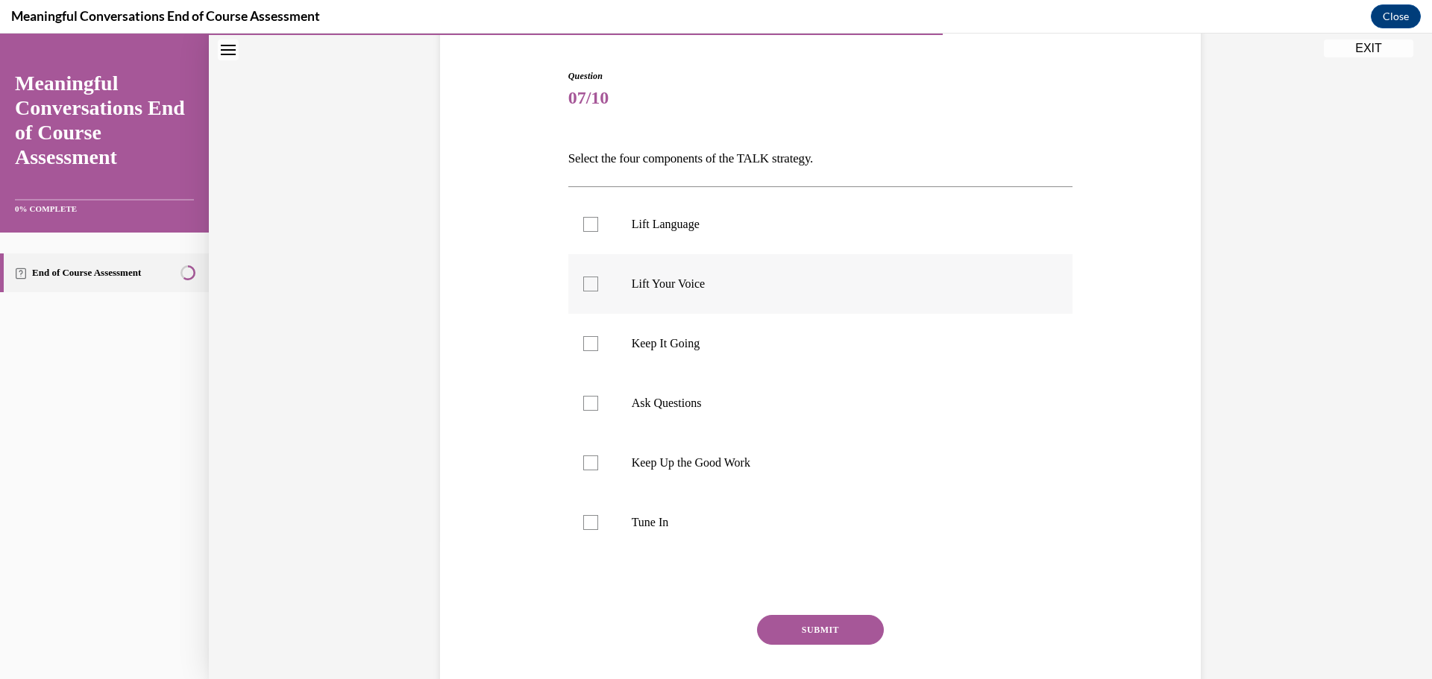
scroll to position [149, 0]
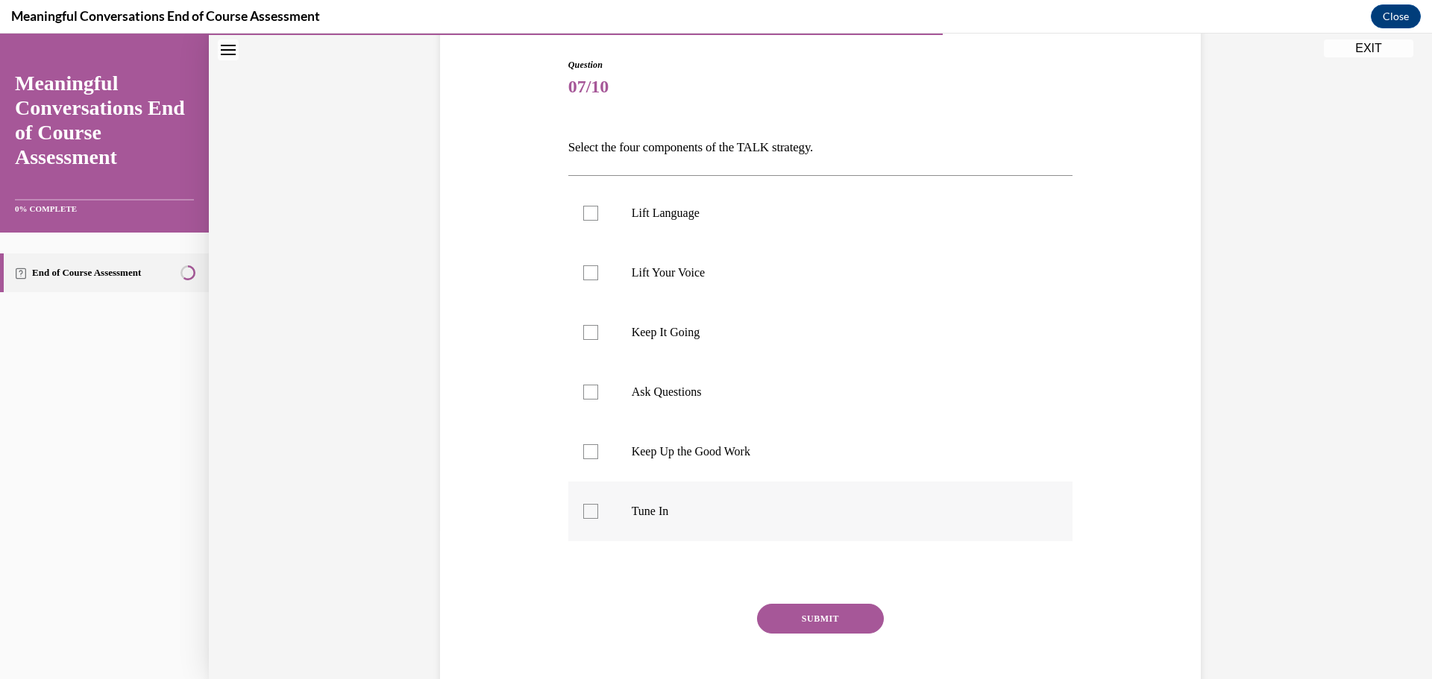
click at [670, 501] on label "Tune In" at bounding box center [820, 512] width 505 height 60
click at [598, 504] on input "Tune In" at bounding box center [590, 511] width 15 height 15
checkbox input "true"
click at [682, 404] on label "Ask Questions" at bounding box center [820, 392] width 505 height 60
click at [598, 400] on input "Ask Questions" at bounding box center [590, 392] width 15 height 15
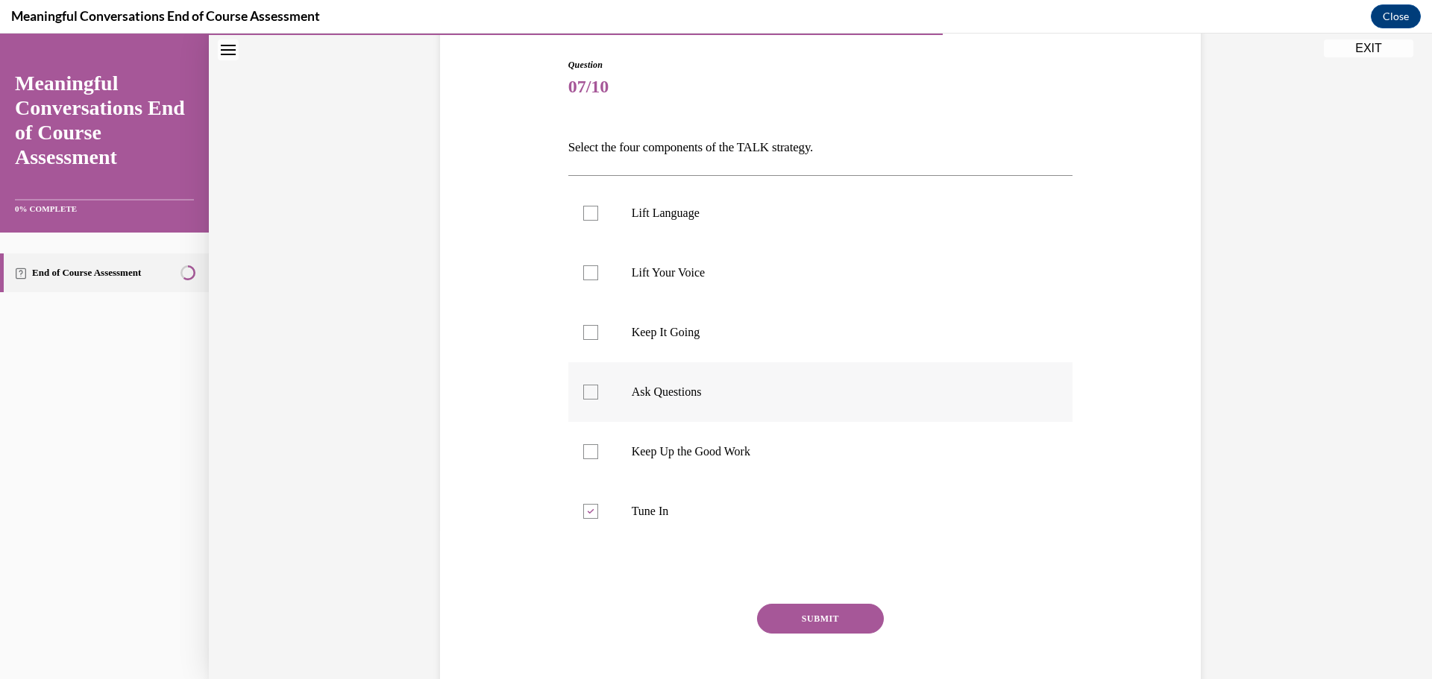
checkbox input "true"
click at [673, 215] on p "Lift Language" at bounding box center [834, 213] width 404 height 15
click at [598, 215] on input "Lift Language" at bounding box center [590, 213] width 15 height 15
checkbox input "true"
click at [656, 331] on p "Keep It Going" at bounding box center [834, 332] width 404 height 15
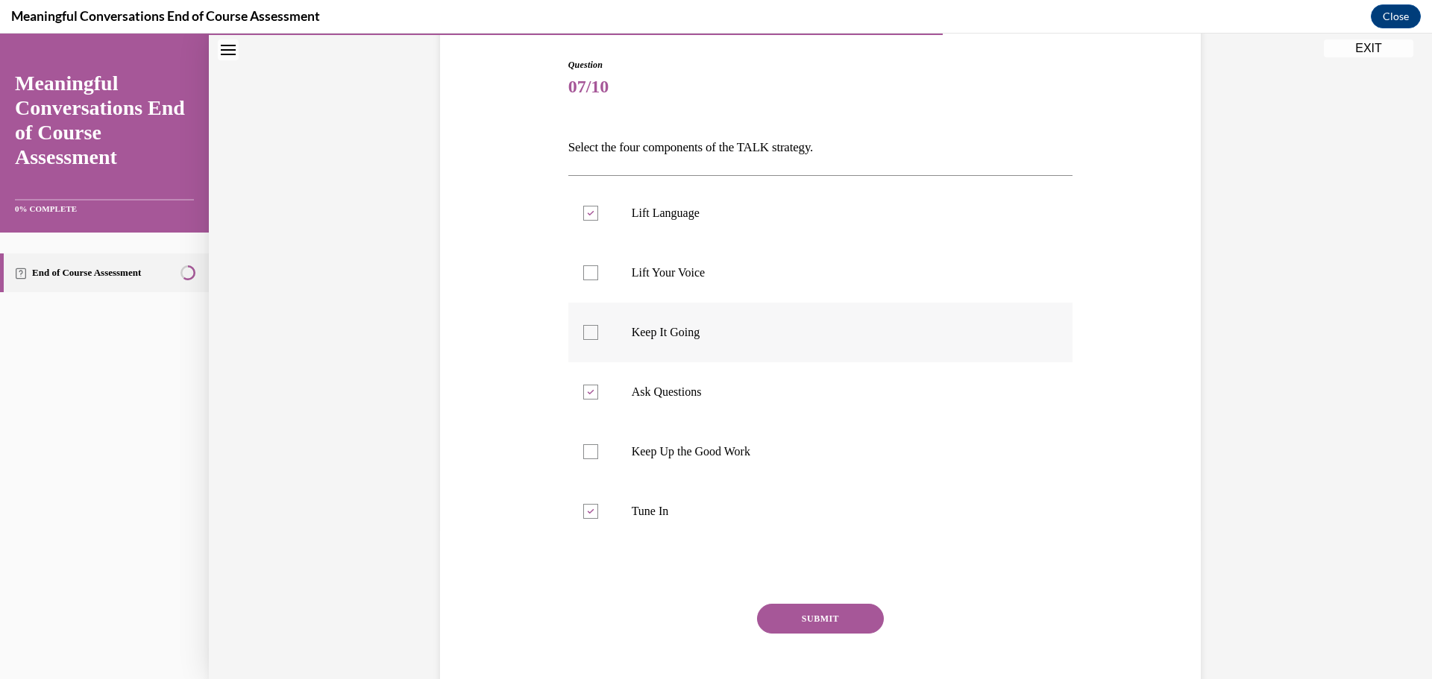
click at [598, 331] on input "Keep It Going" at bounding box center [590, 332] width 15 height 15
checkbox input "true"
click at [815, 613] on button "SUBMIT" at bounding box center [820, 619] width 127 height 30
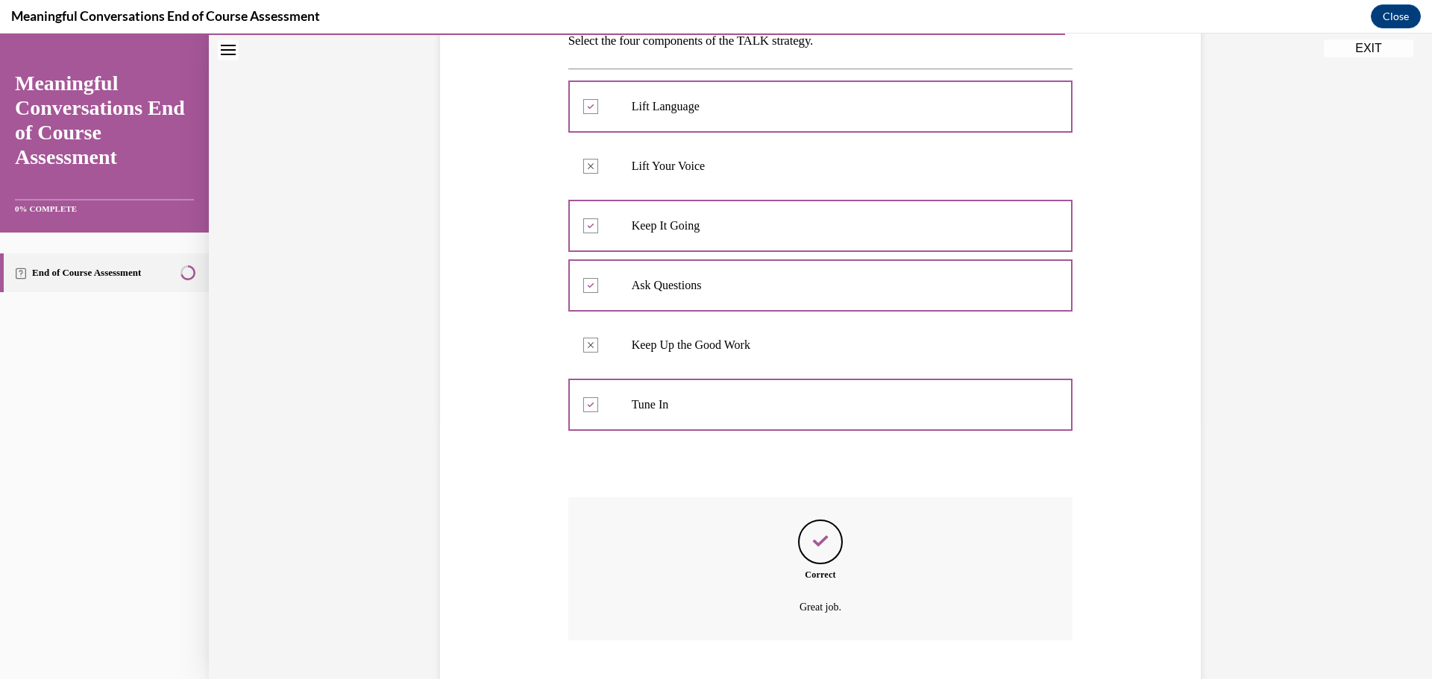
scroll to position [347, 0]
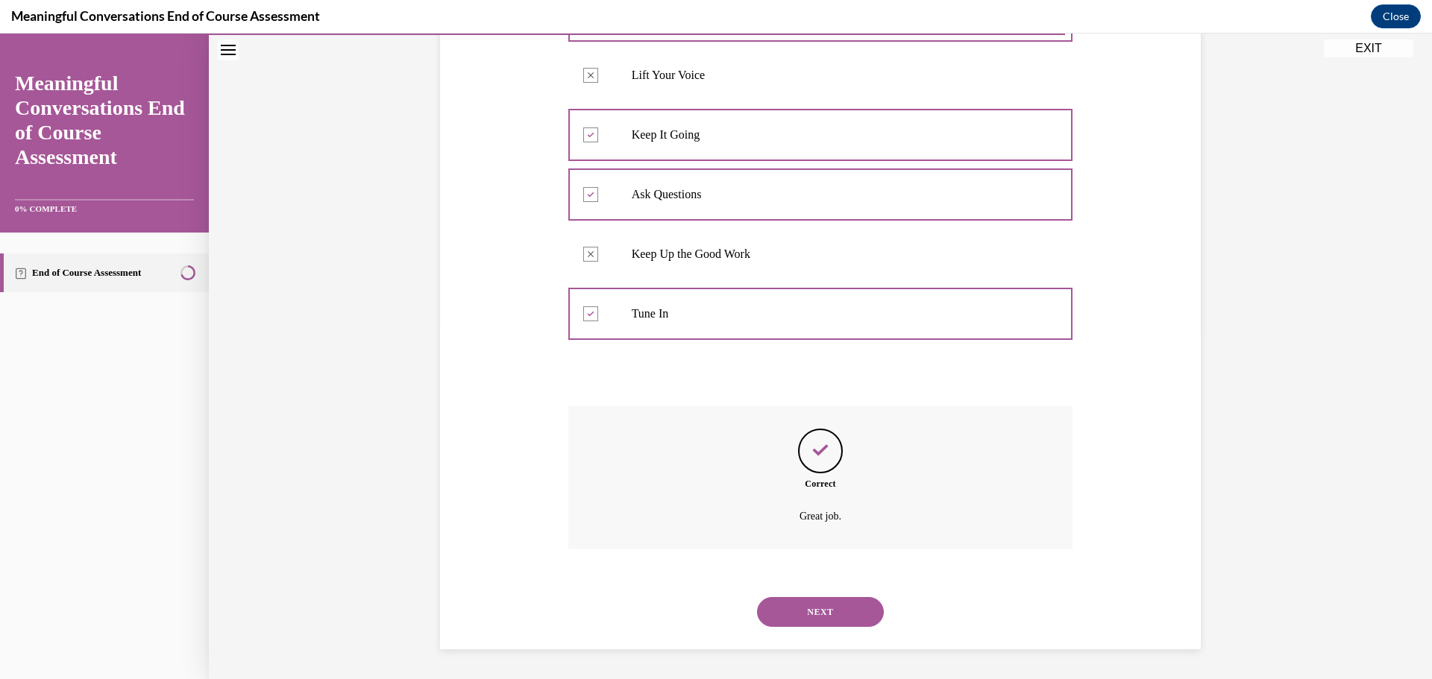
click at [807, 611] on button "NEXT" at bounding box center [820, 612] width 127 height 30
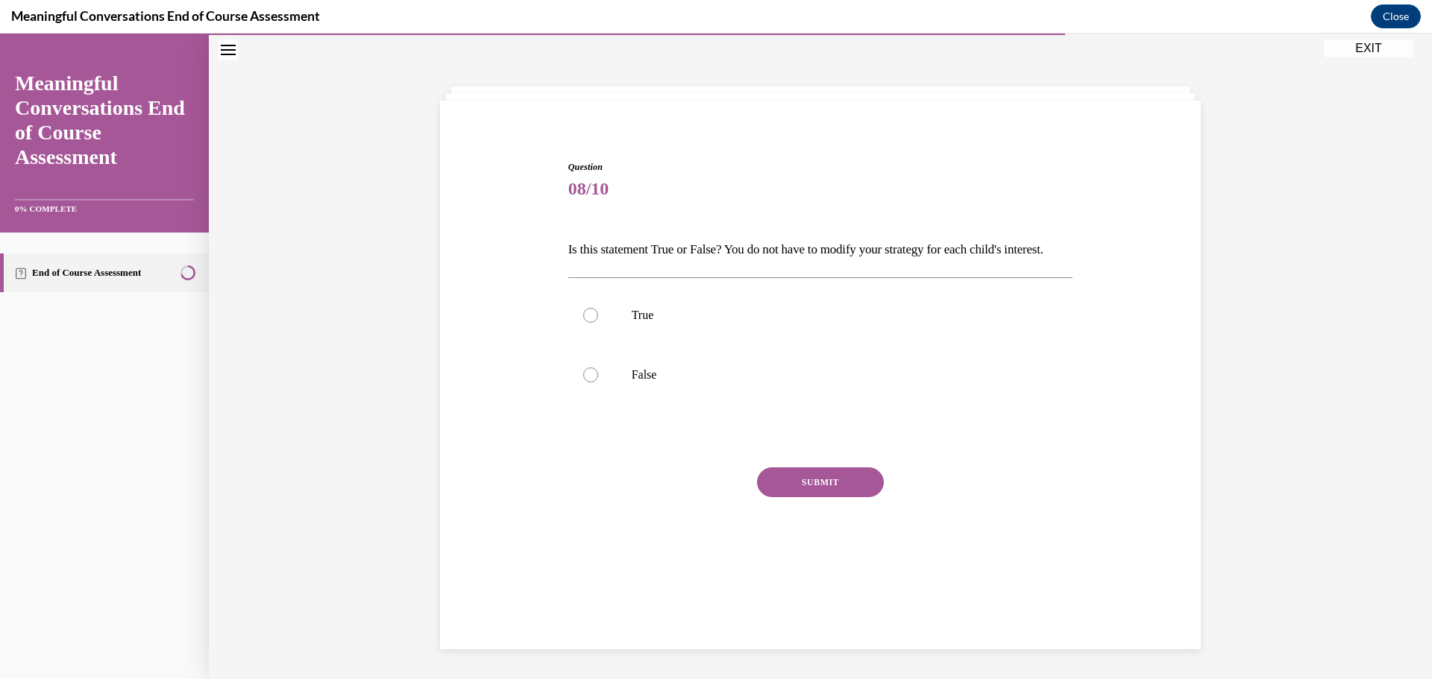
scroll to position [47, 0]
click at [609, 394] on label "False" at bounding box center [820, 375] width 505 height 60
click at [598, 383] on input "False" at bounding box center [590, 375] width 15 height 15
radio input "true"
click at [811, 497] on button "SUBMIT" at bounding box center [820, 483] width 127 height 30
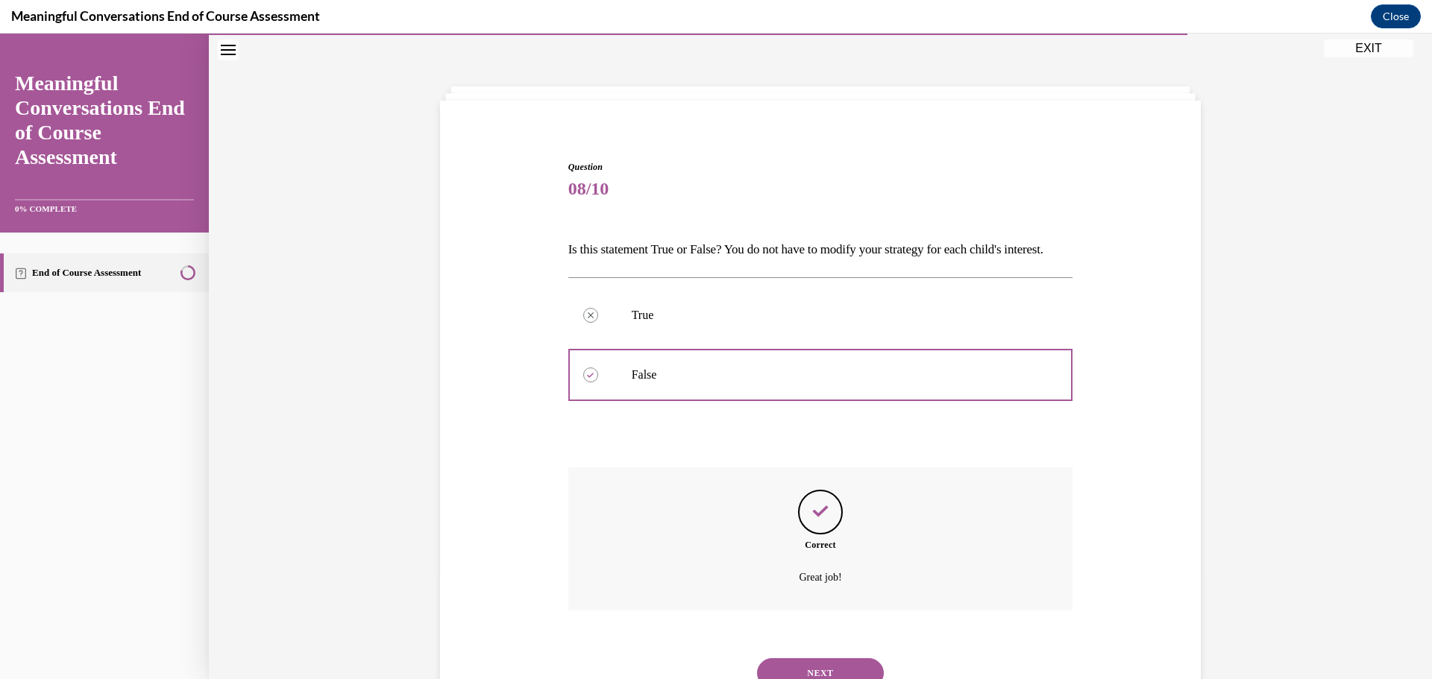
scroll to position [133, 0]
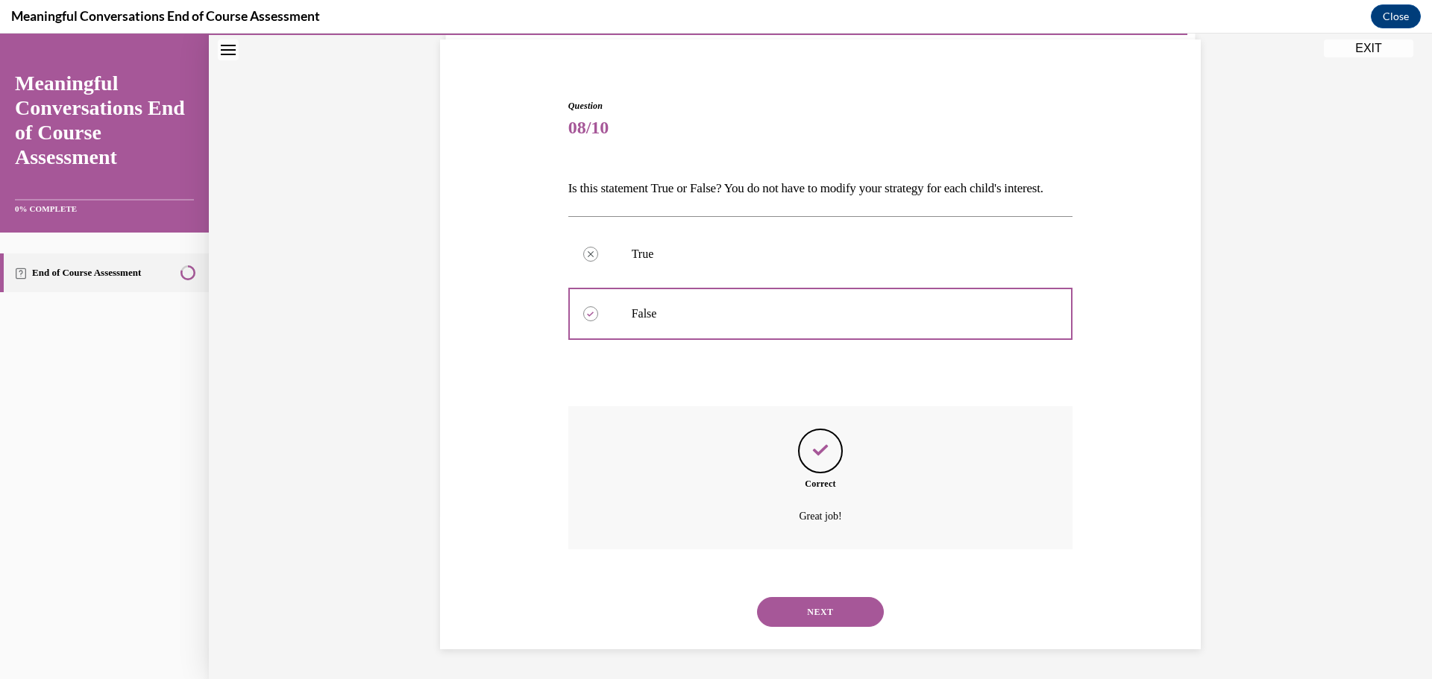
click at [813, 608] on button "NEXT" at bounding box center [820, 612] width 127 height 30
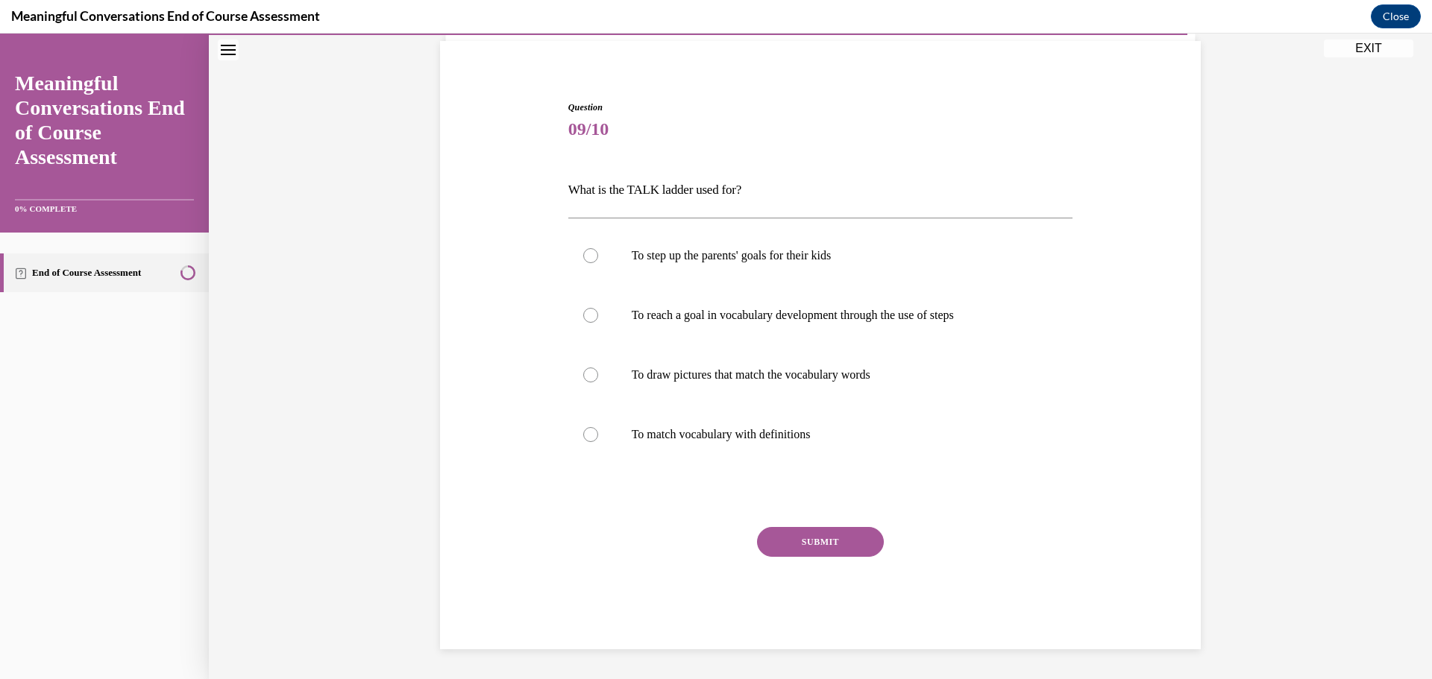
scroll to position [51, 0]
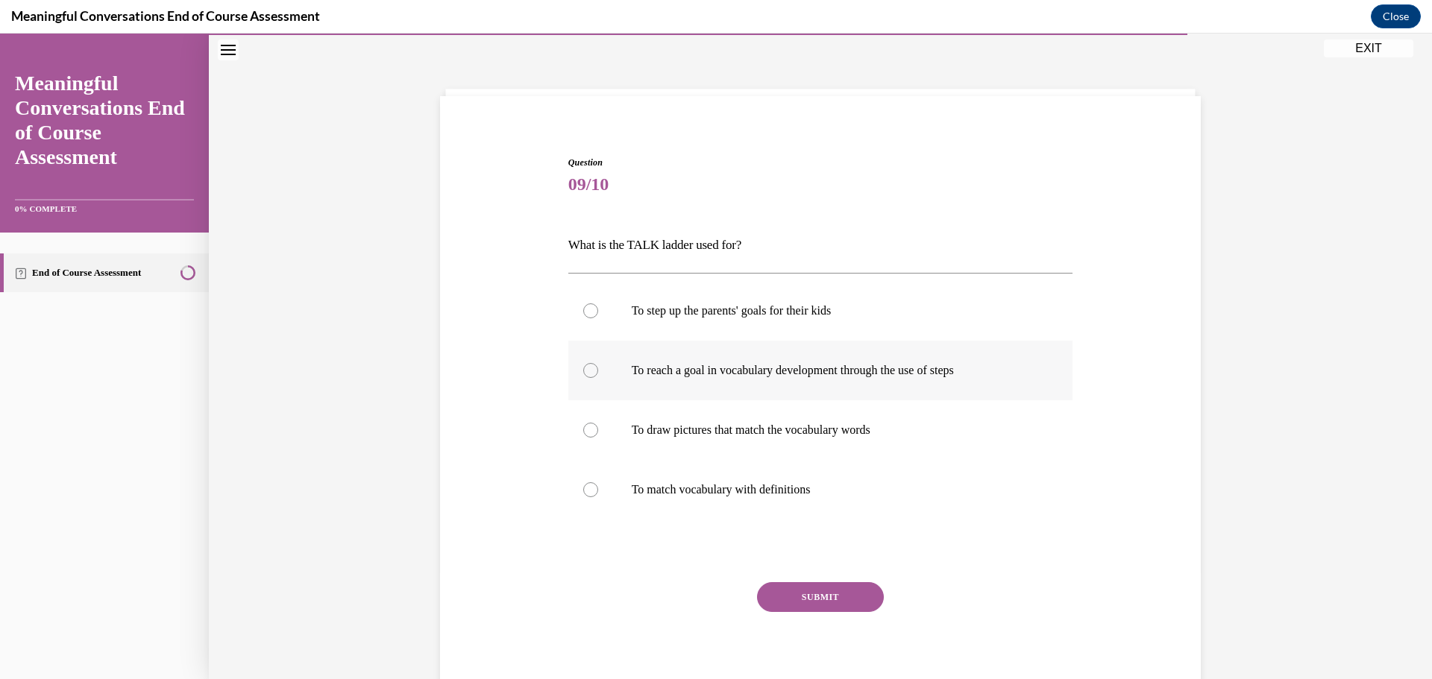
click at [881, 371] on p "To reach a goal in vocabulary development through the use of steps" at bounding box center [834, 370] width 404 height 15
click at [598, 371] on input "To reach a goal in vocabulary development through the use of steps" at bounding box center [590, 370] width 15 height 15
radio input "true"
click at [808, 595] on button "SUBMIT" at bounding box center [820, 597] width 127 height 30
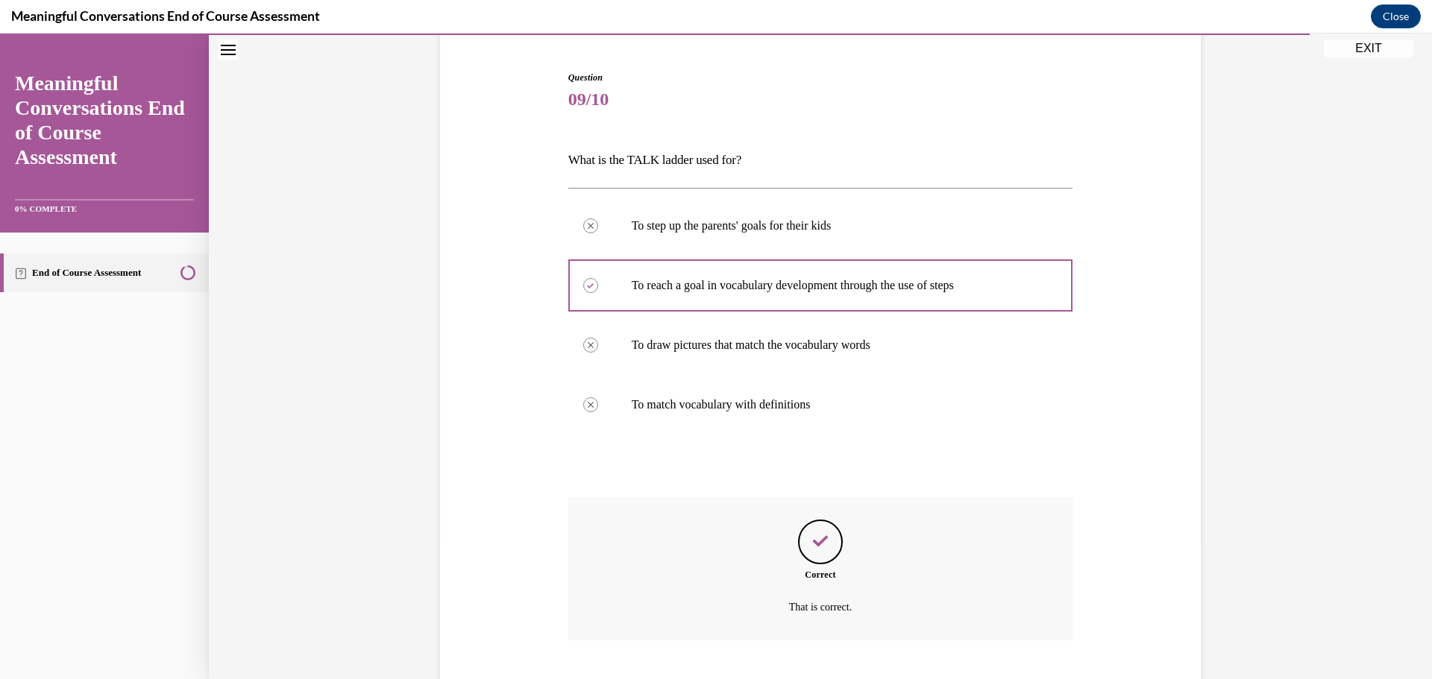
scroll to position [227, 0]
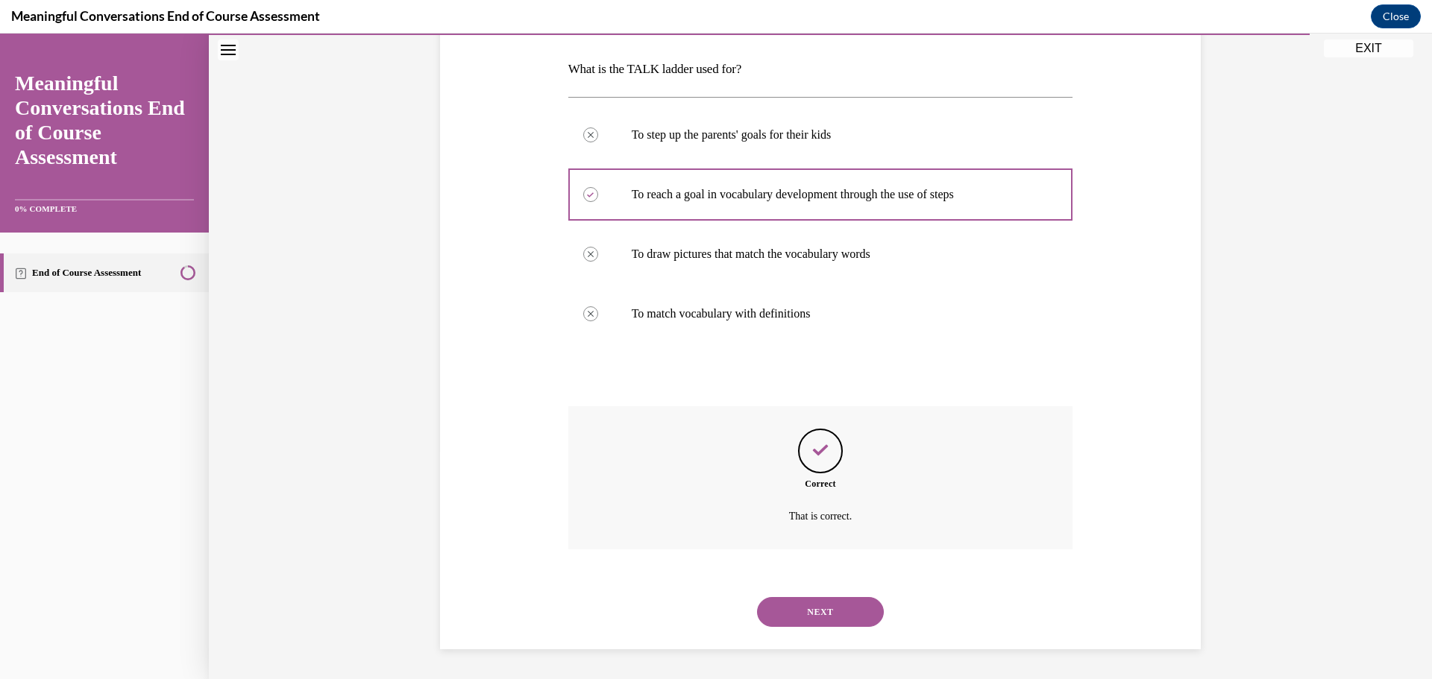
click at [831, 614] on button "NEXT" at bounding box center [820, 612] width 127 height 30
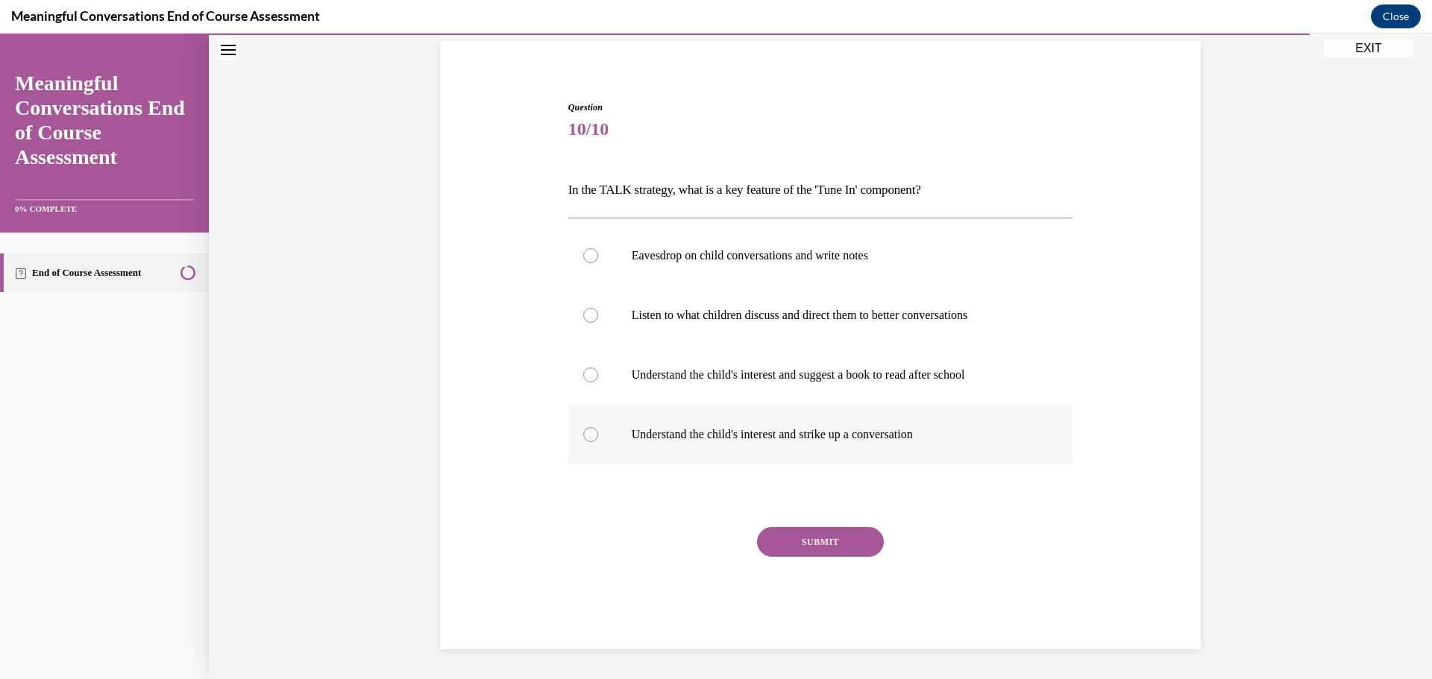
click at [896, 435] on p "Understand the child's interest and strike up a conversation" at bounding box center [834, 434] width 404 height 15
click at [598, 435] on input "Understand the child's interest and strike up a conversation" at bounding box center [590, 434] width 15 height 15
radio input "true"
click at [844, 542] on button "SUBMIT" at bounding box center [820, 542] width 127 height 30
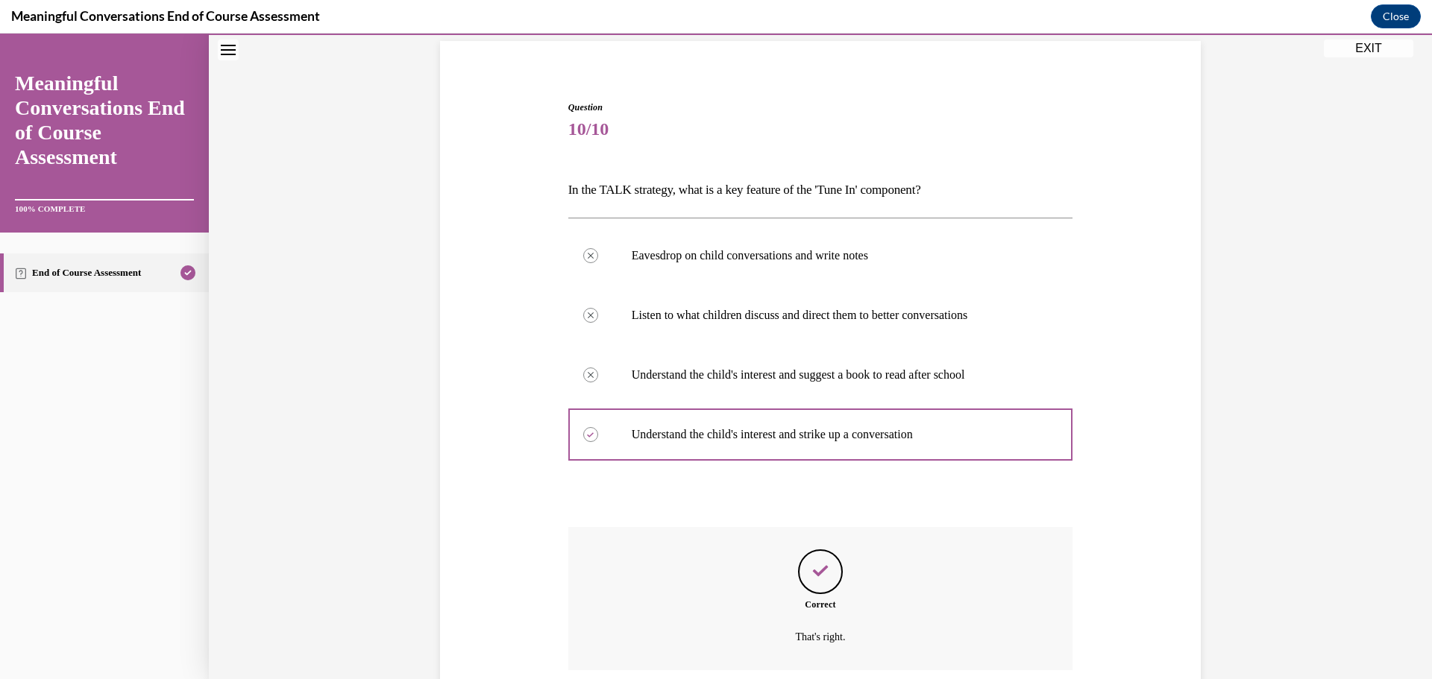
scroll to position [227, 0]
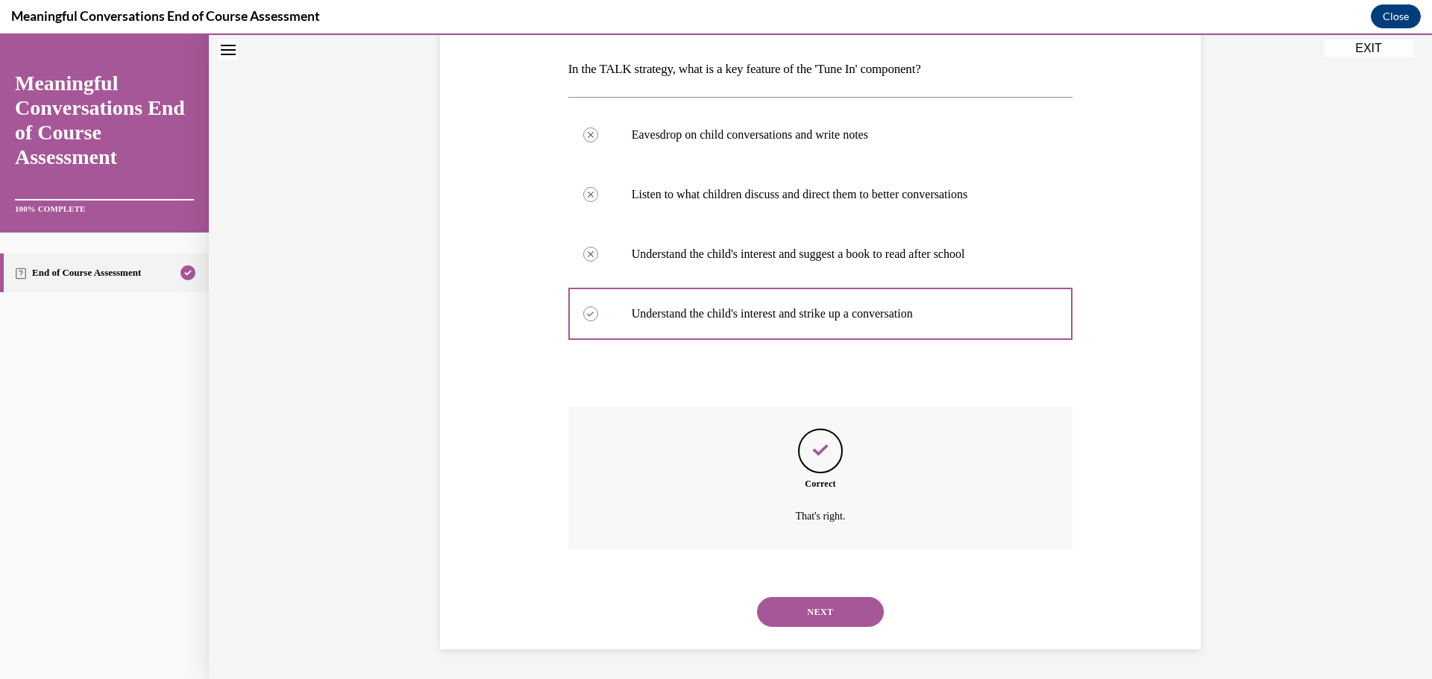
click at [792, 609] on button "NEXT" at bounding box center [820, 612] width 127 height 30
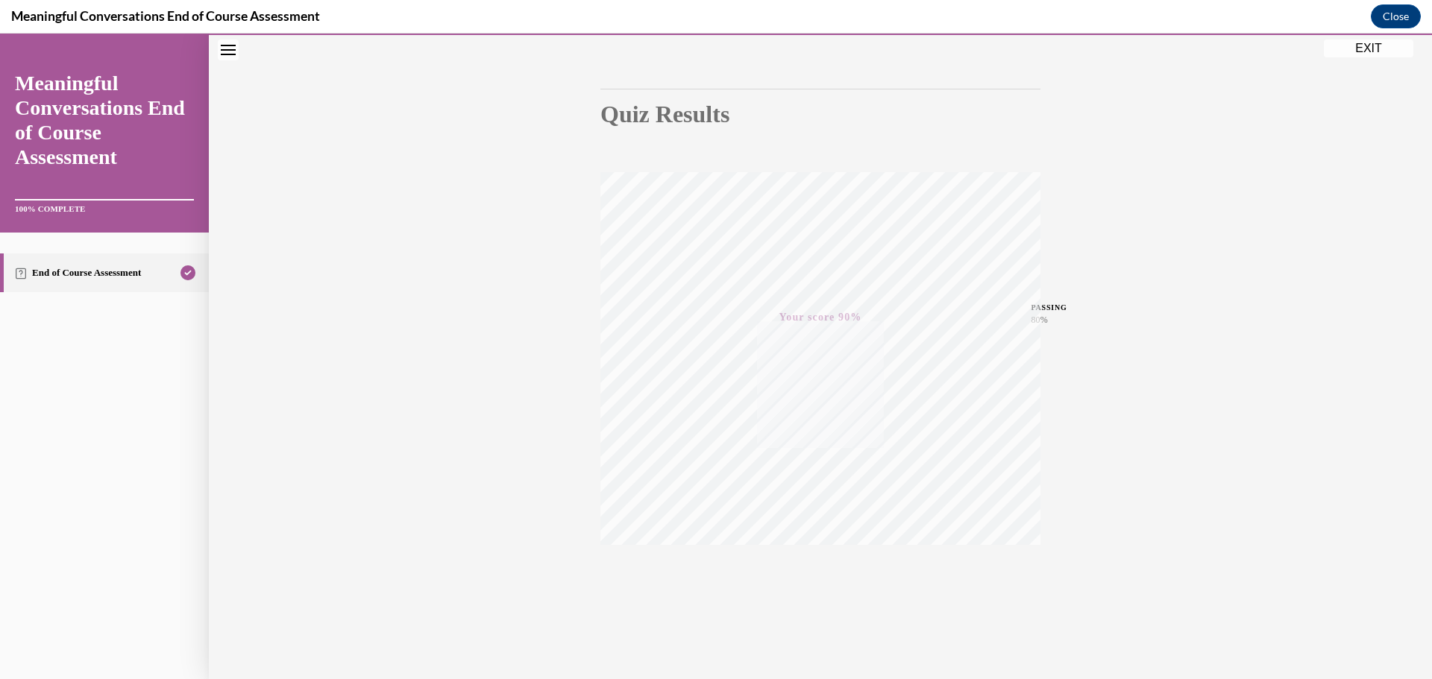
click at [1364, 45] on button "EXIT" at bounding box center [1368, 49] width 89 height 18
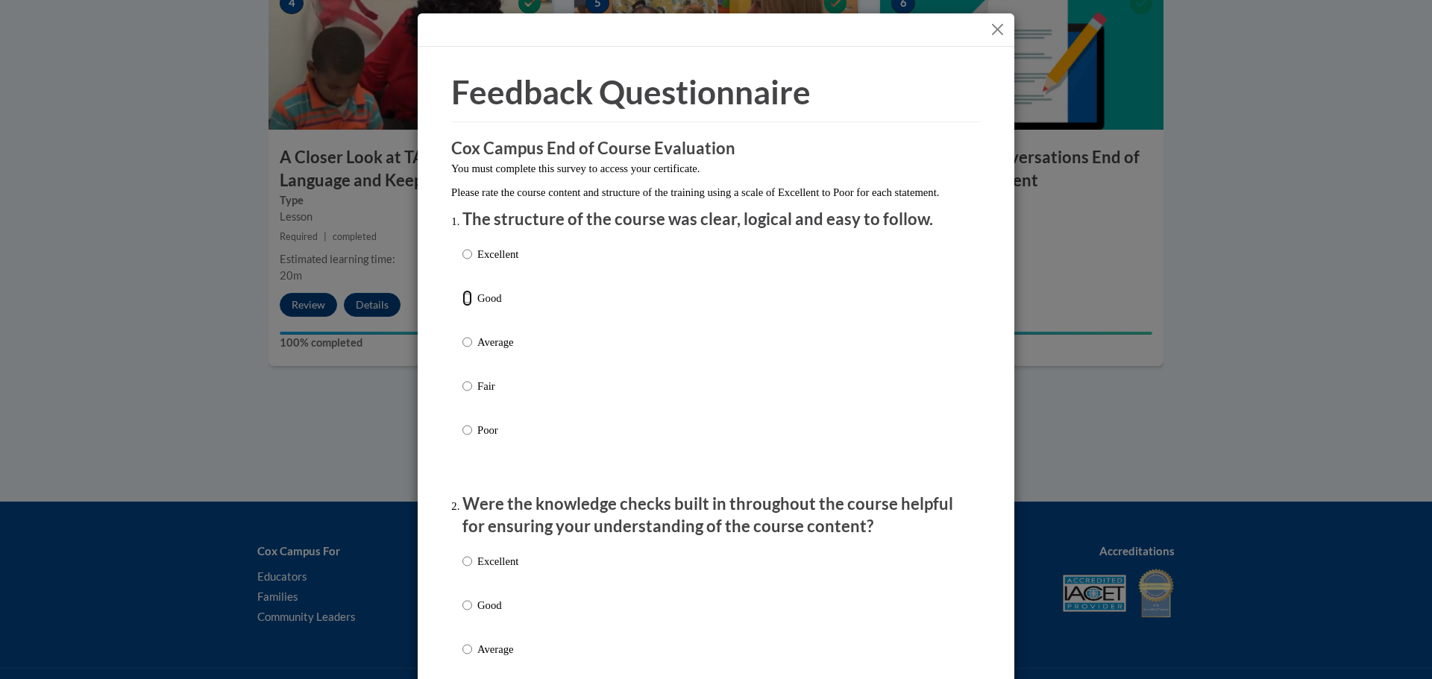
click at [462, 306] on input "Good" at bounding box center [467, 298] width 10 height 16
radio input "true"
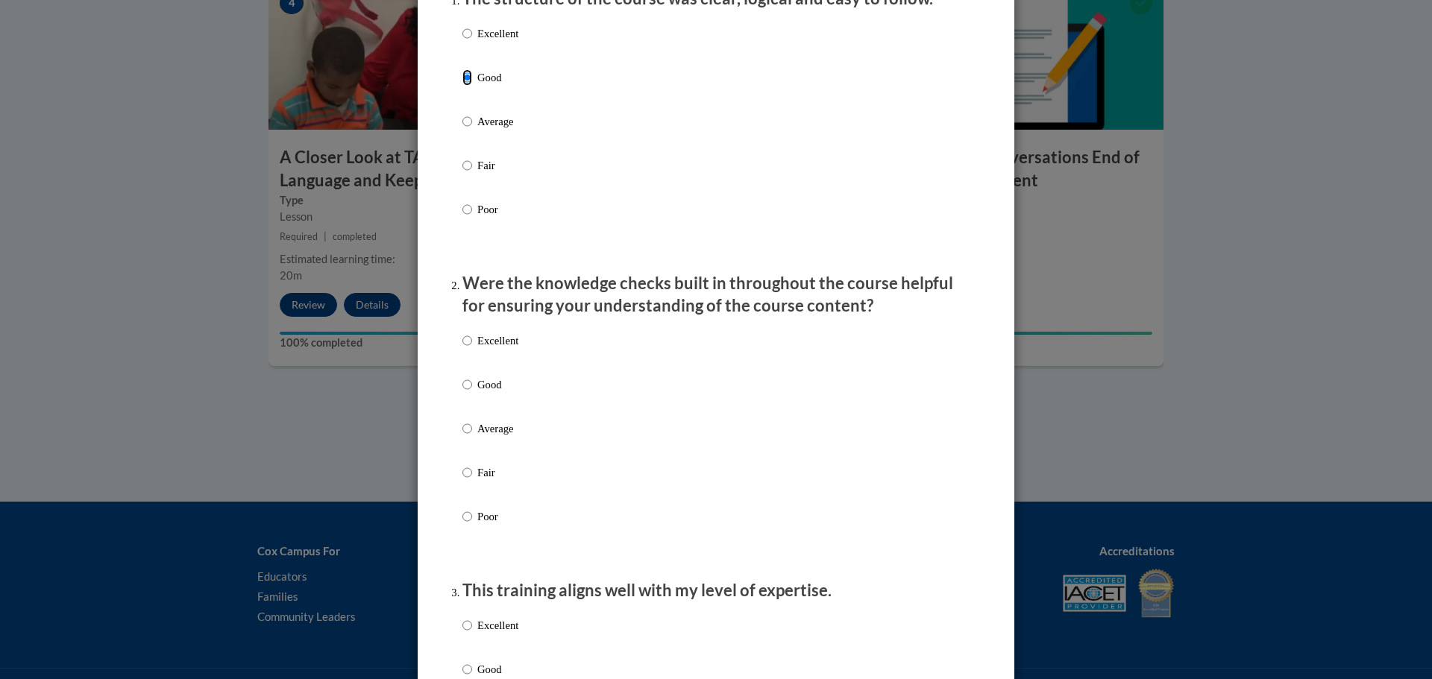
scroll to position [224, 0]
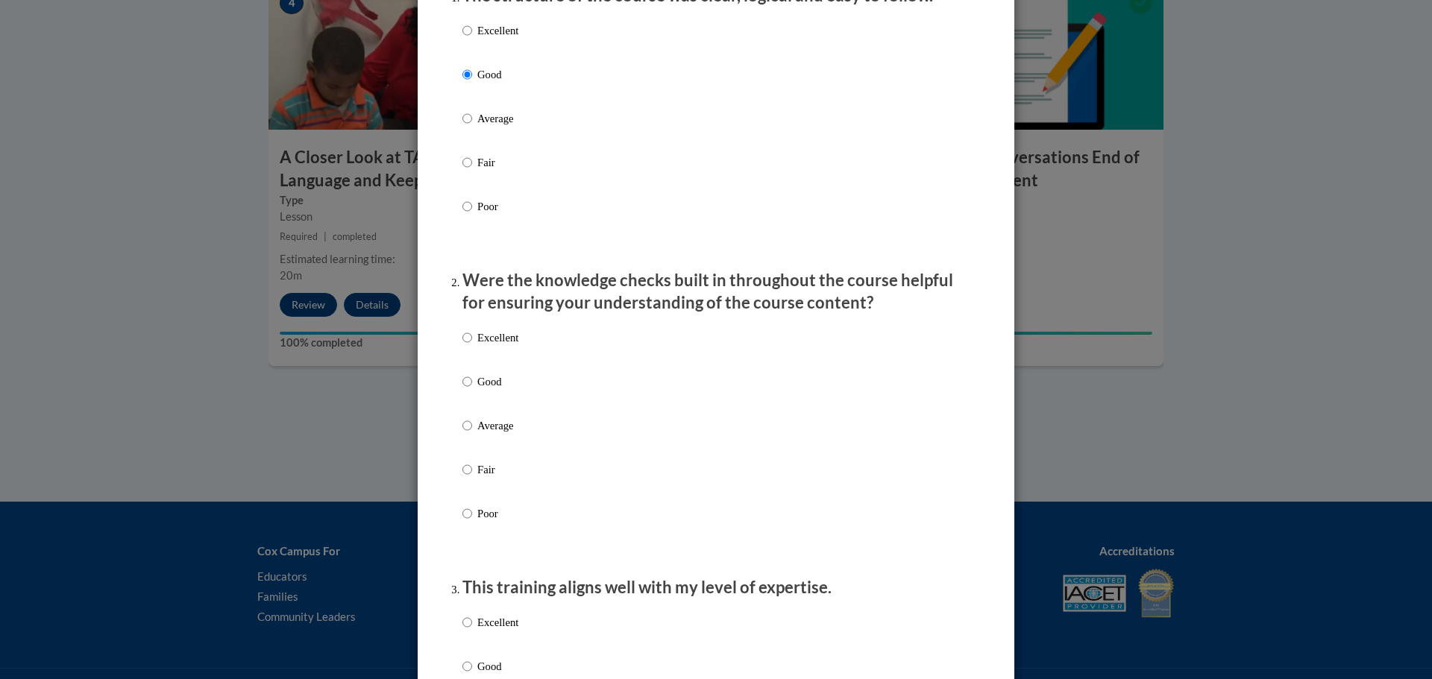
click at [468, 395] on label "Good" at bounding box center [490, 394] width 56 height 40
click at [468, 390] on input "Good" at bounding box center [467, 382] width 10 height 16
radio input "true"
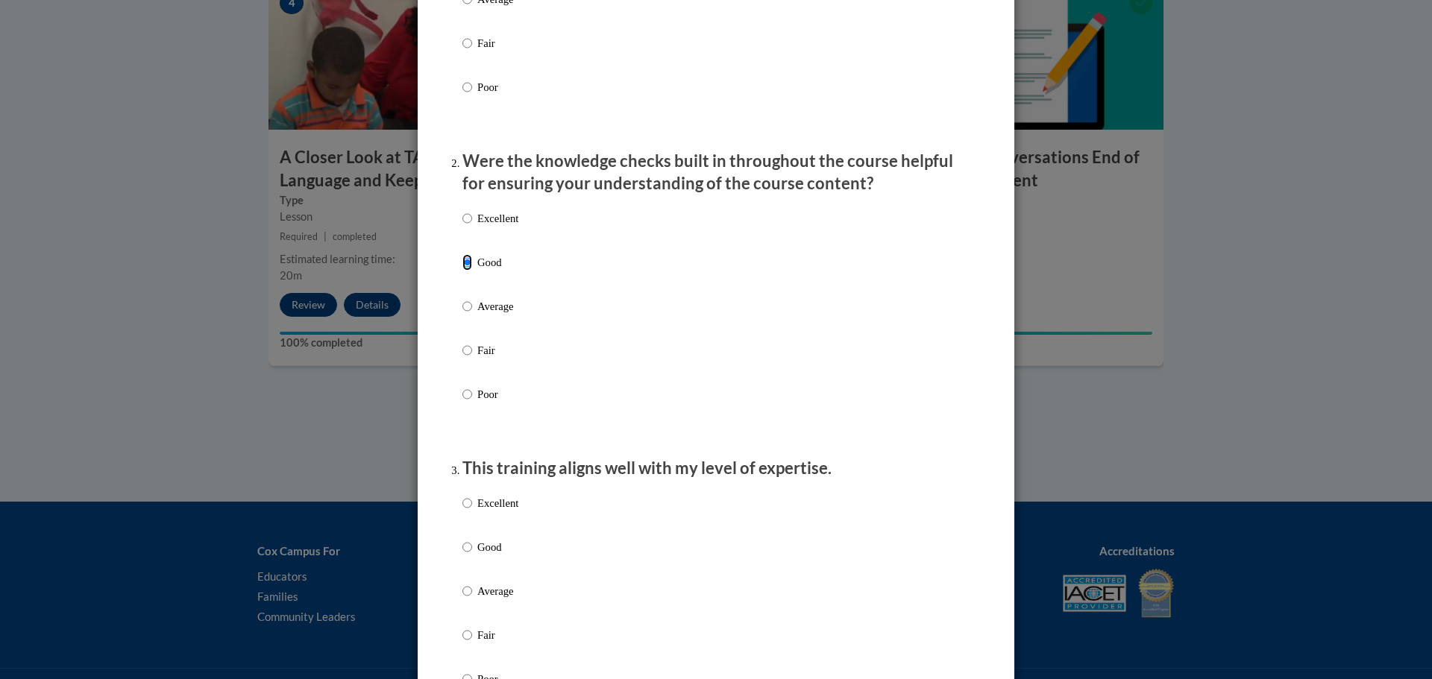
scroll to position [522, 0]
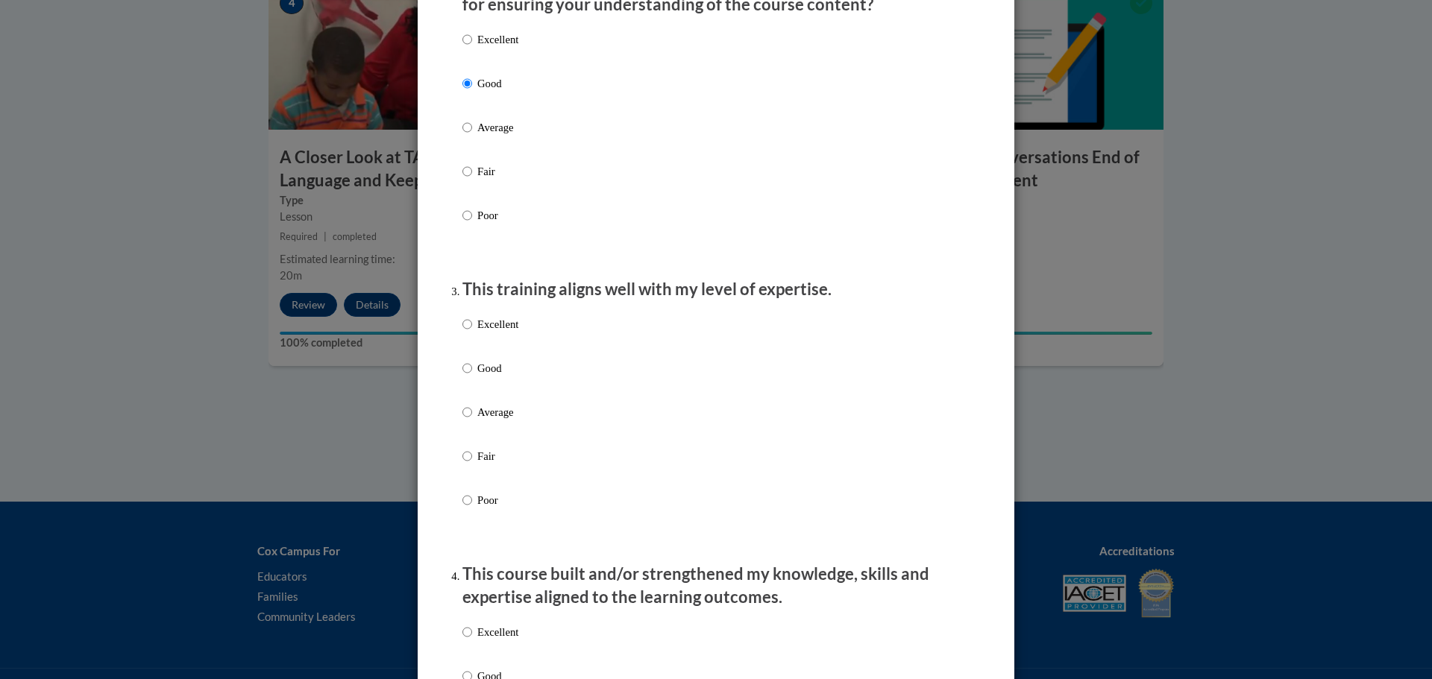
click at [490, 377] on p "Good" at bounding box center [497, 368] width 41 height 16
click at [472, 377] on input "Good" at bounding box center [467, 368] width 10 height 16
radio input "true"
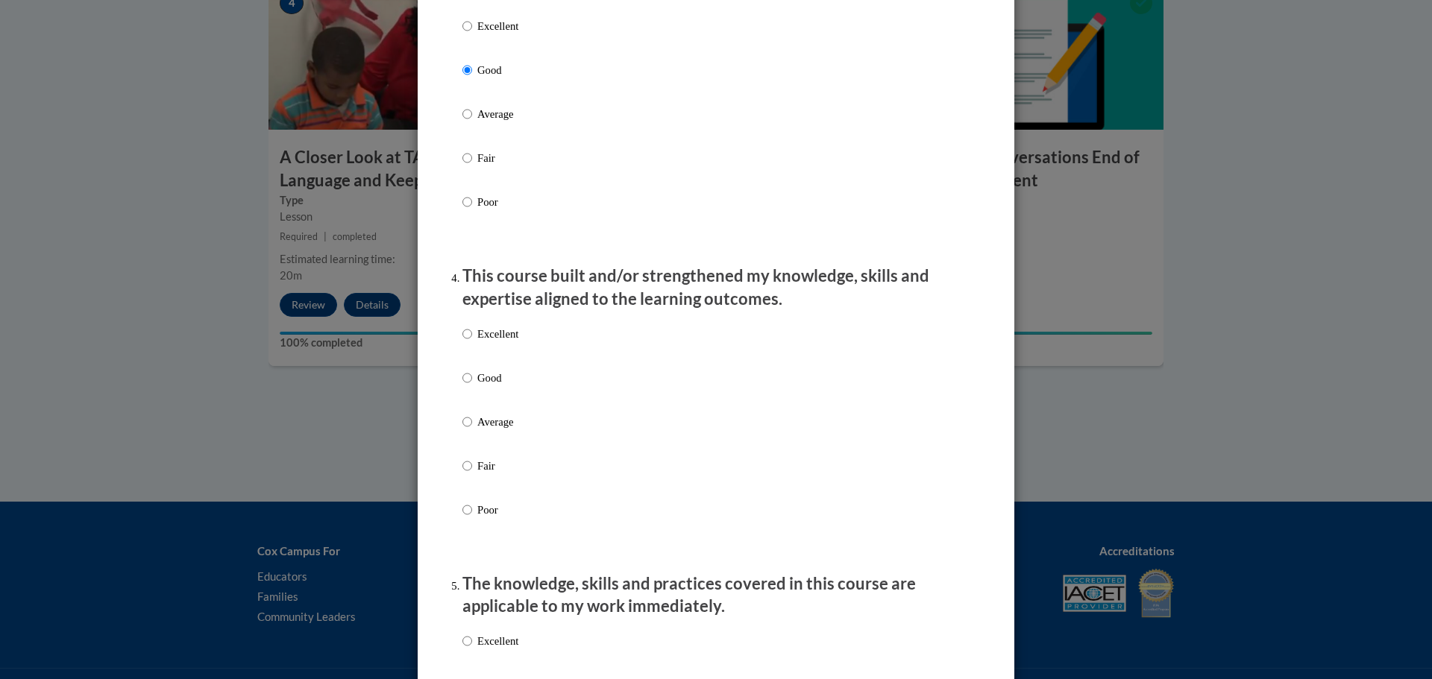
click at [506, 386] on p "Good" at bounding box center [497, 378] width 41 height 16
click at [472, 386] on input "Good" at bounding box center [467, 378] width 10 height 16
radio input "true"
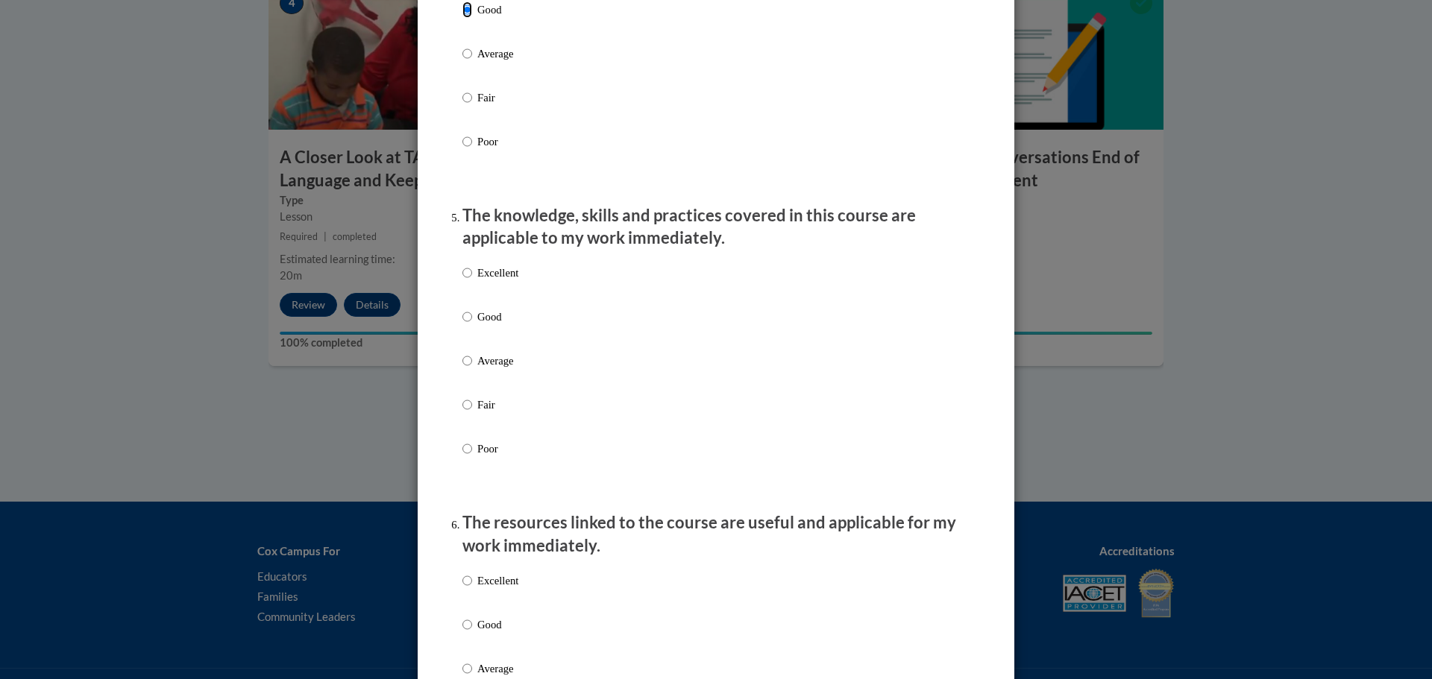
scroll to position [1193, 0]
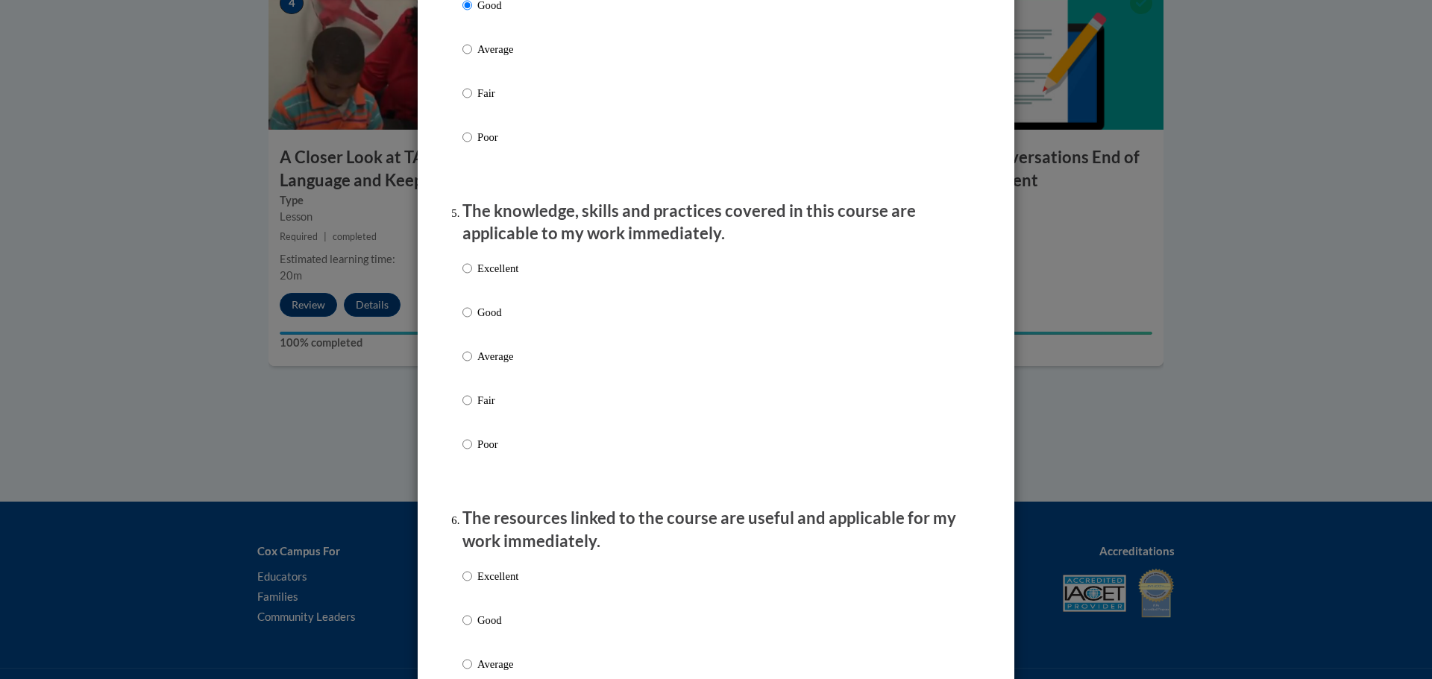
click at [493, 320] on p "Good" at bounding box center [497, 312] width 41 height 16
click at [472, 320] on input "Good" at bounding box center [467, 312] width 10 height 16
radio input "true"
click at [477, 629] on p "Good" at bounding box center [497, 620] width 41 height 16
click at [472, 629] on input "Good" at bounding box center [467, 620] width 10 height 16
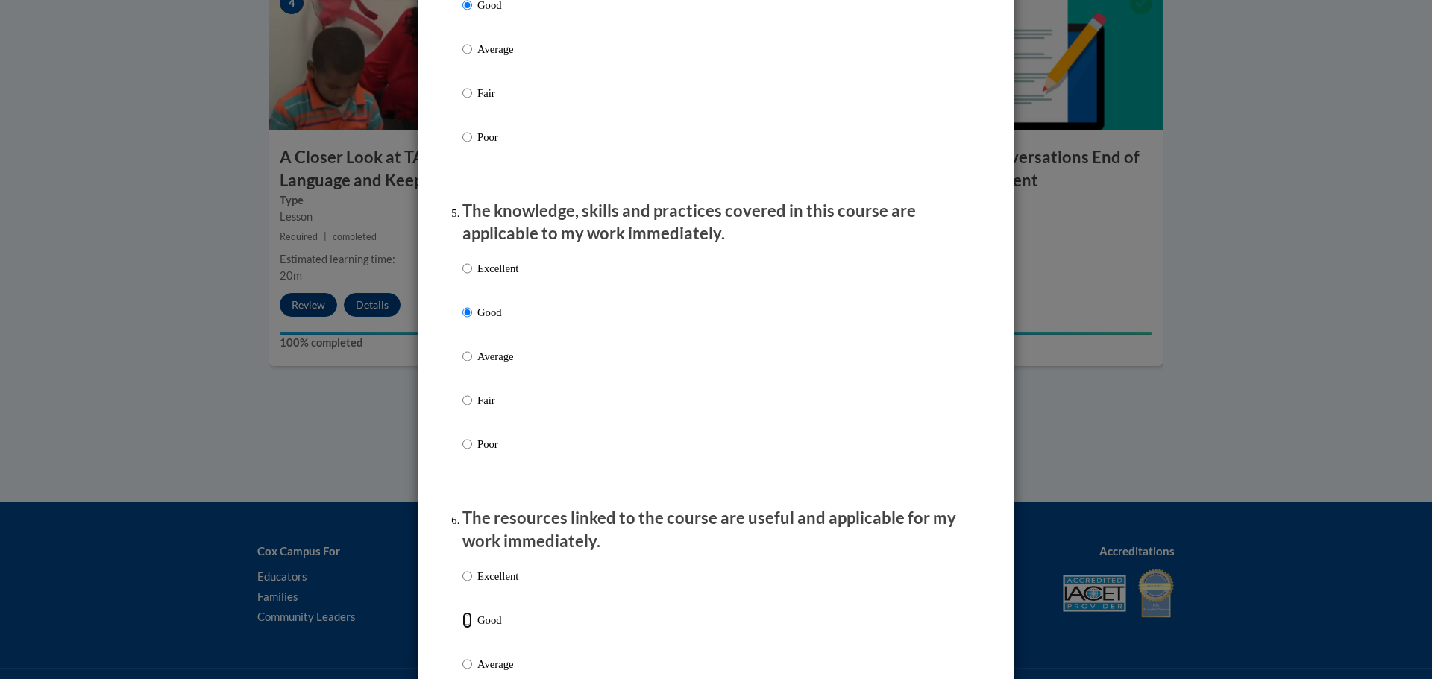
radio input "true"
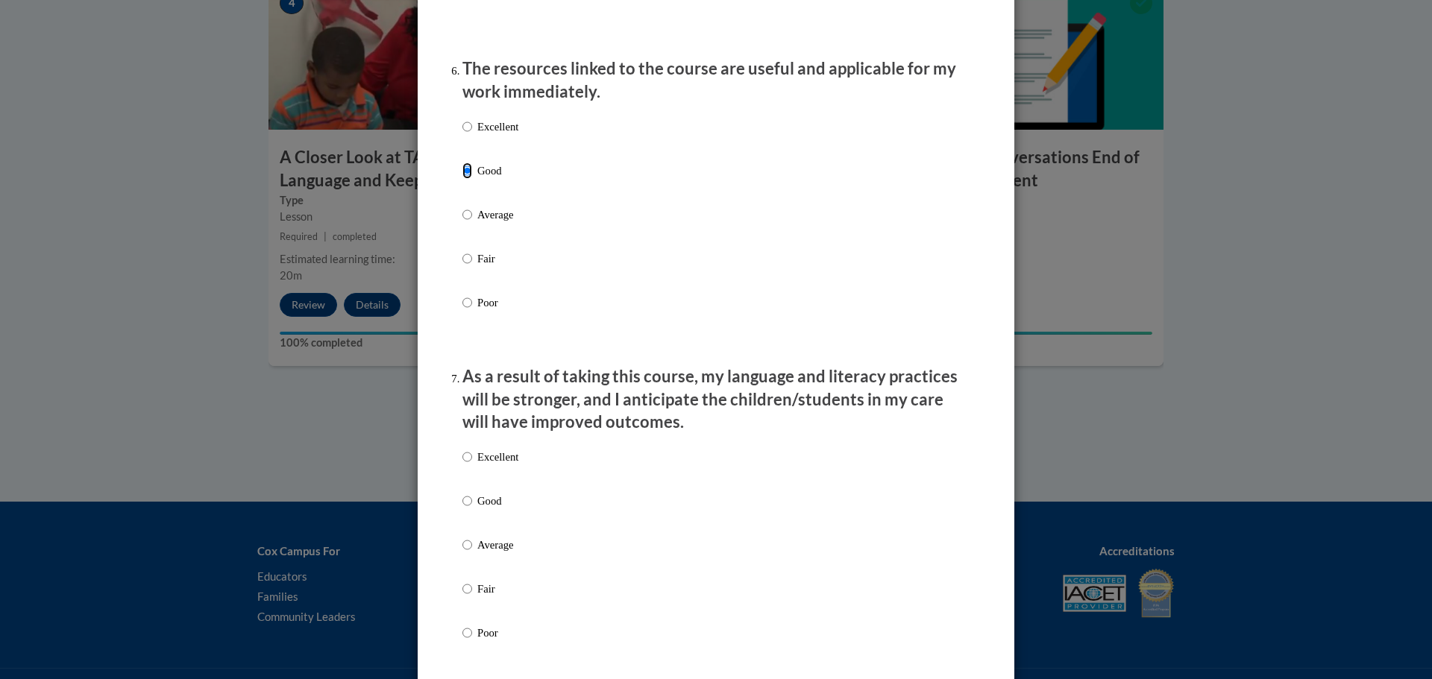
scroll to position [1790, 0]
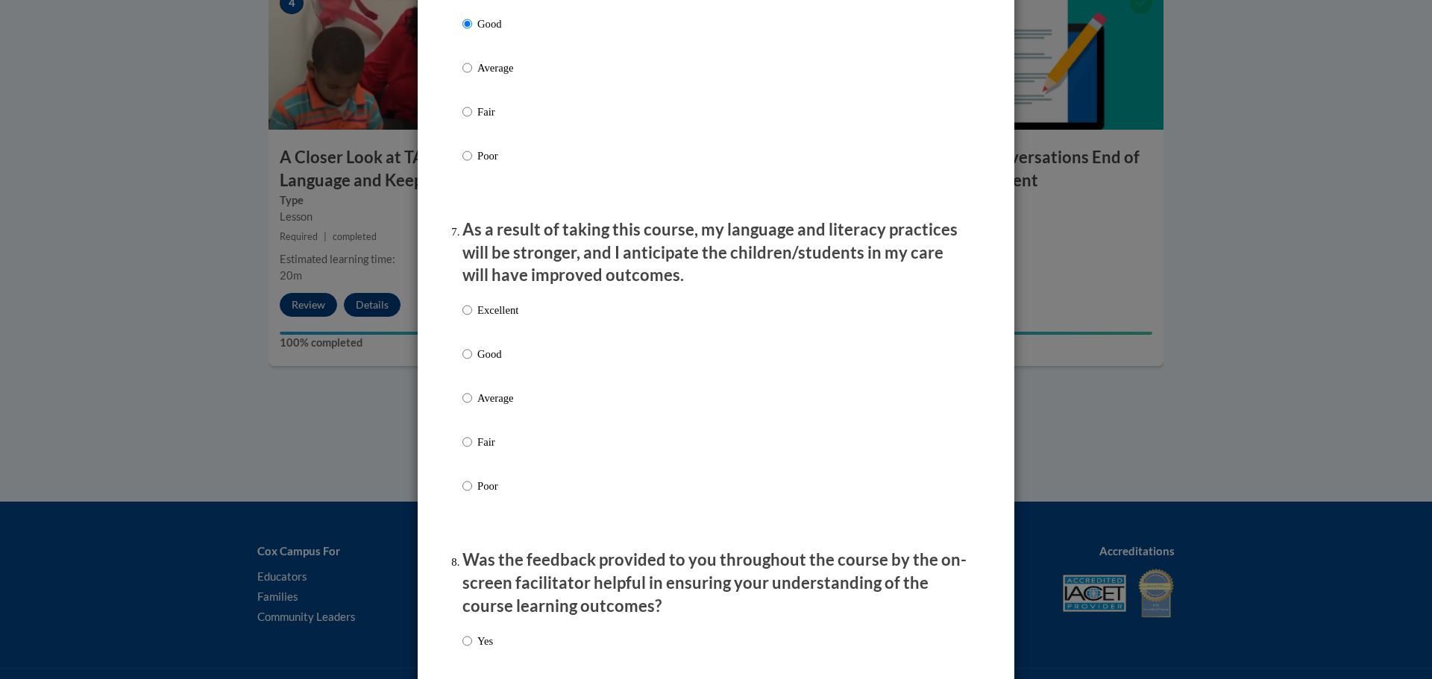
click at [484, 361] on p "Good" at bounding box center [497, 354] width 41 height 16
click at [472, 361] on input "Good" at bounding box center [467, 354] width 10 height 16
radio input "true"
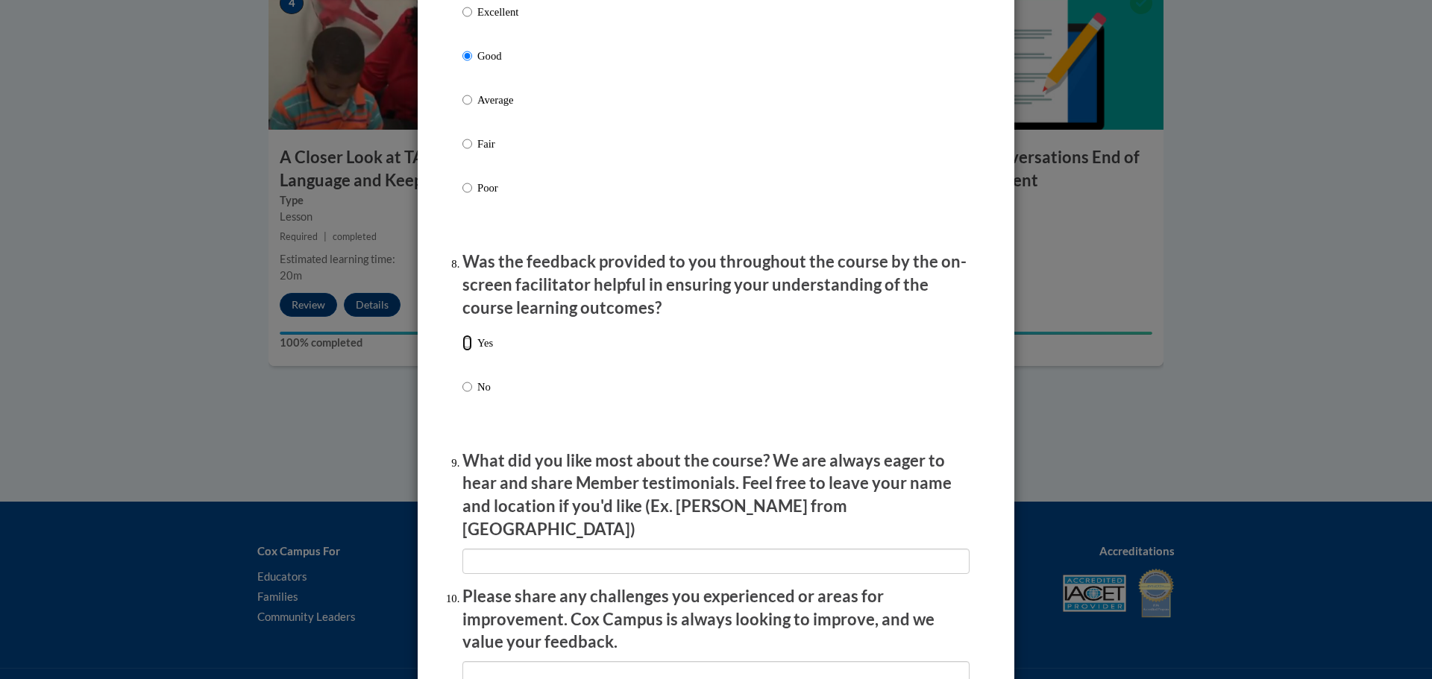
click at [465, 345] on input "Yes" at bounding box center [467, 343] width 10 height 16
radio input "true"
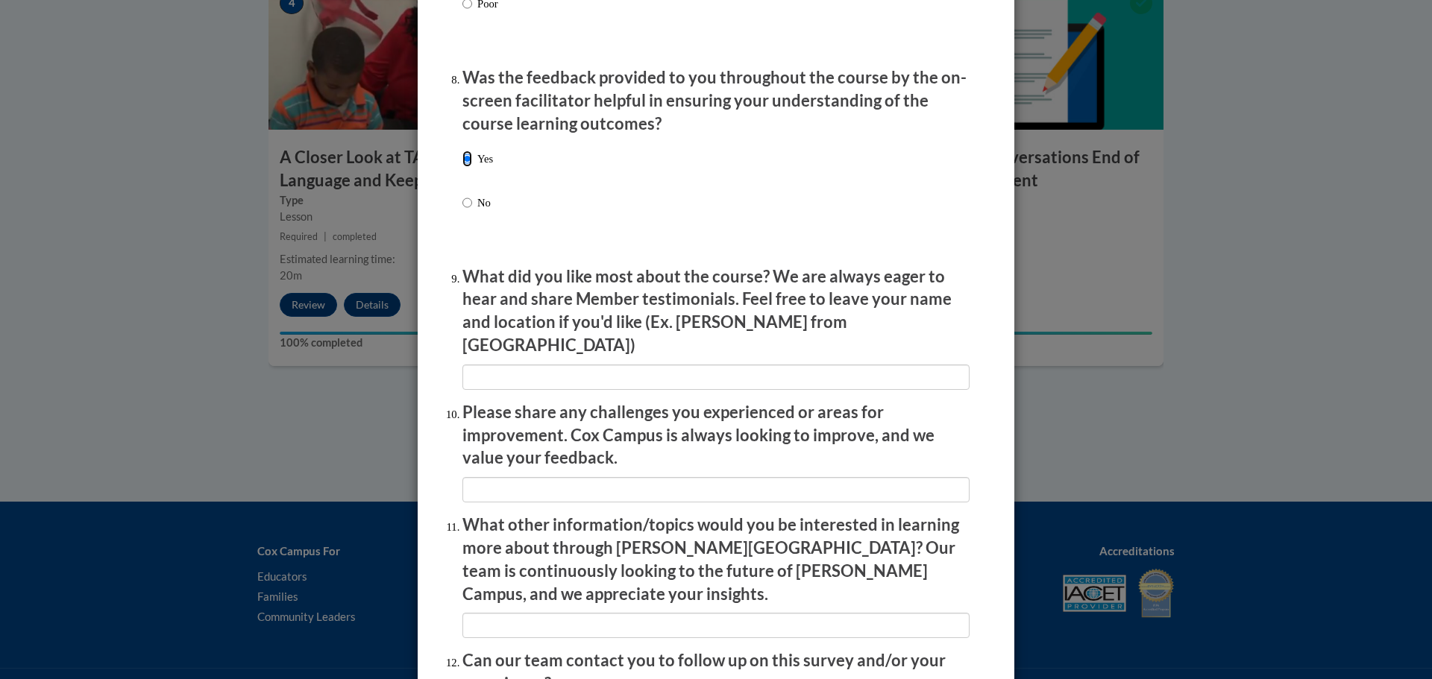
scroll to position [2419, 0]
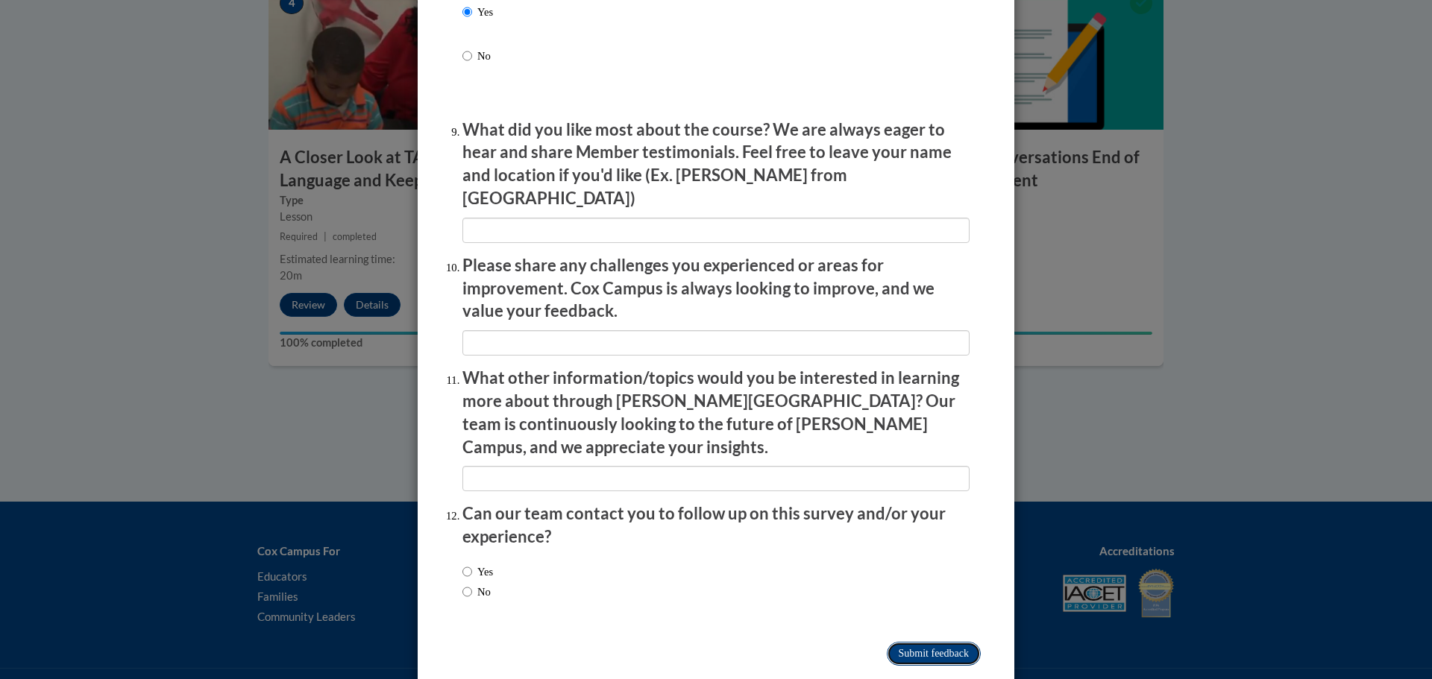
click at [920, 642] on input "Submit feedback" at bounding box center [934, 654] width 94 height 24
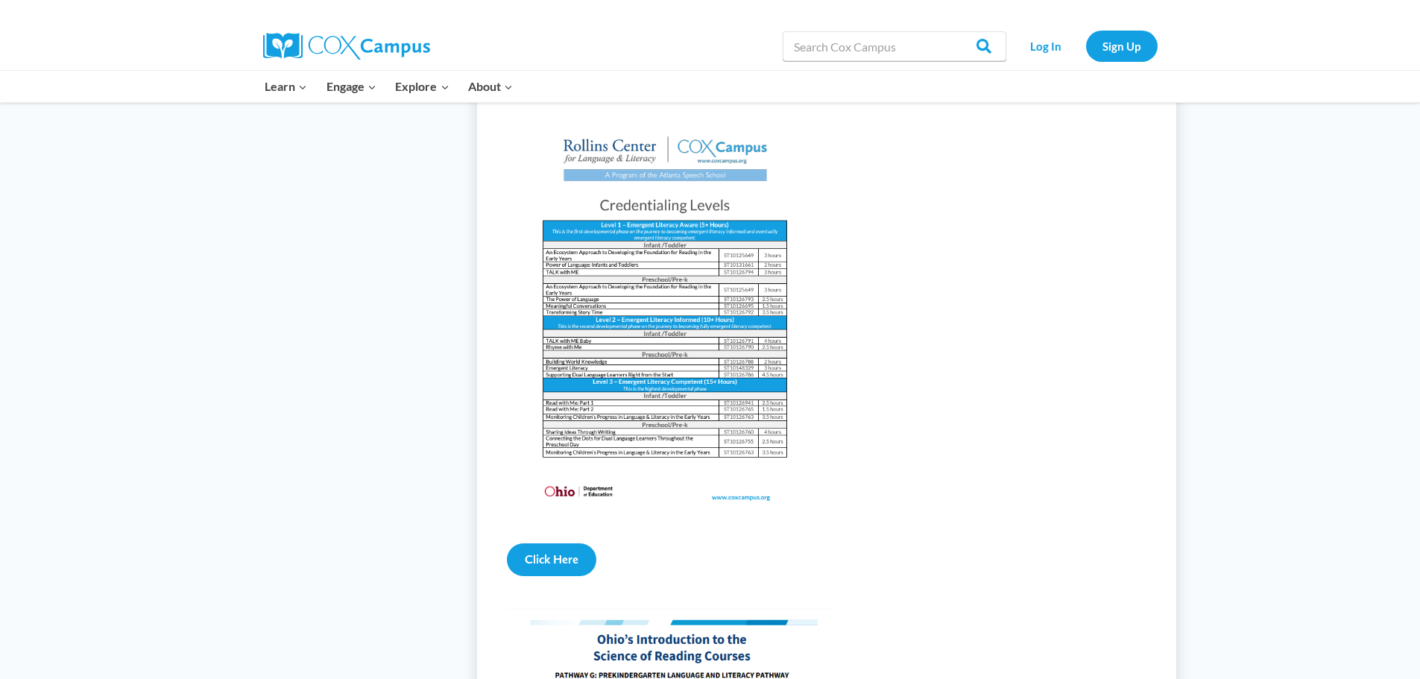
scroll to position [1193, 0]
